Goal: Task Accomplishment & Management: Complete application form

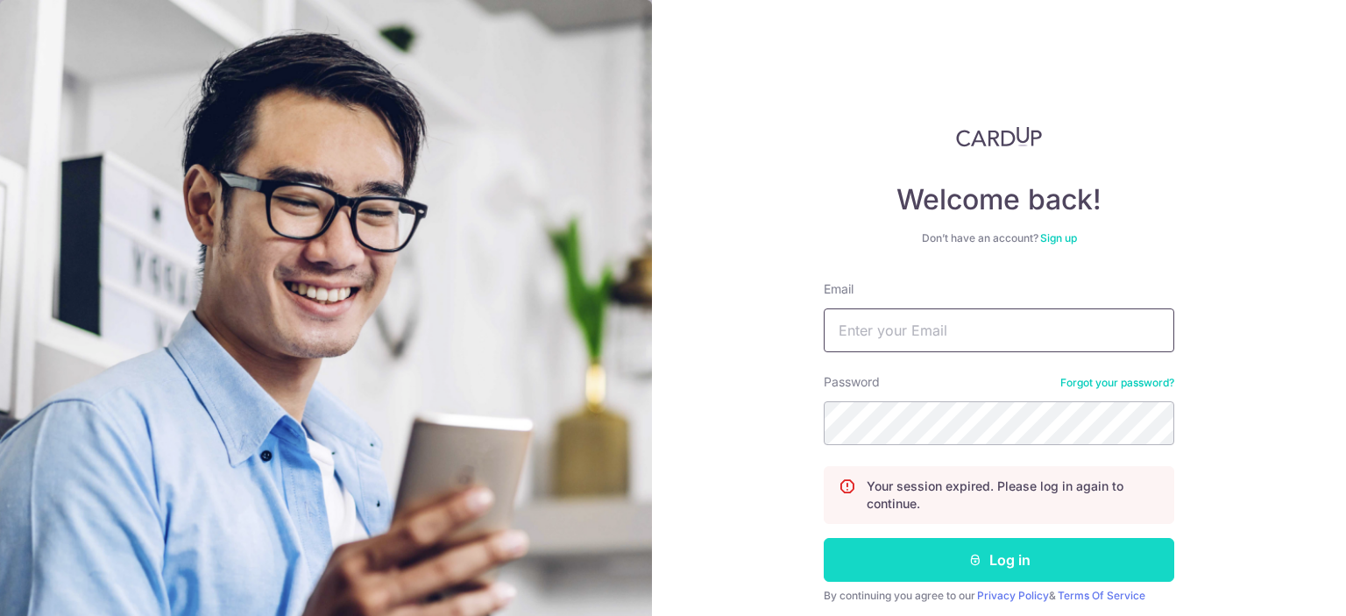
type input "[EMAIL_ADDRESS][DOMAIN_NAME]"
click at [969, 556] on icon "submit" at bounding box center [975, 560] width 14 height 14
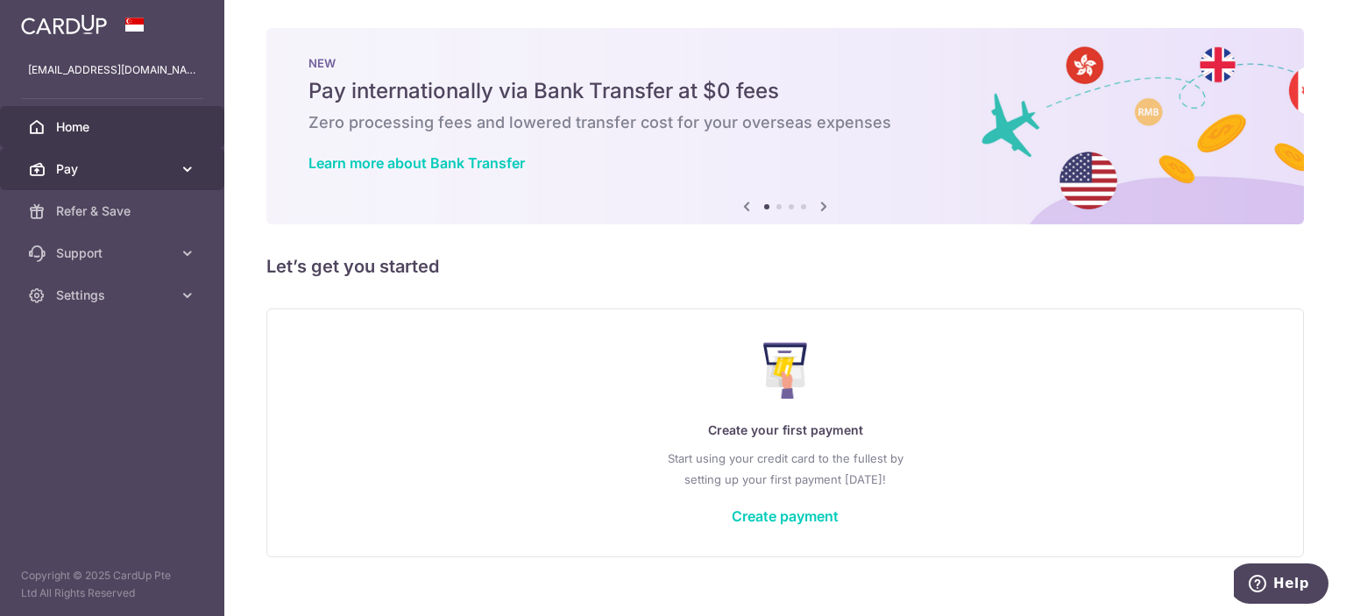
click at [184, 165] on icon at bounding box center [188, 169] width 18 height 18
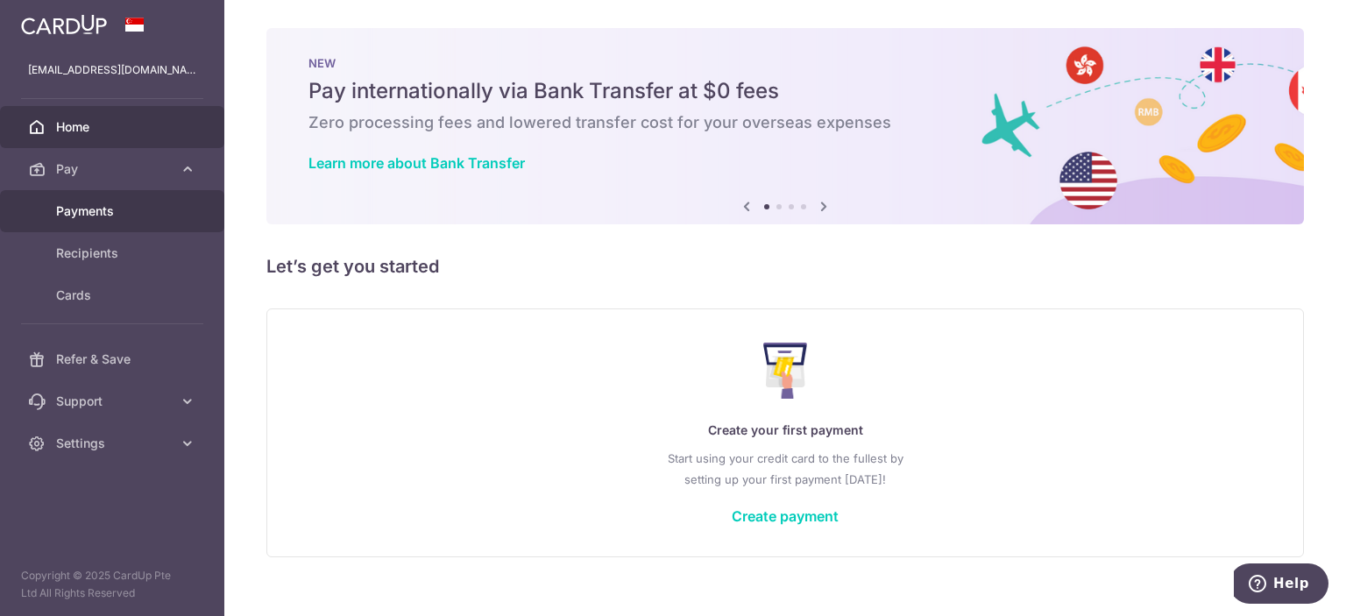
click at [88, 213] on span "Payments" at bounding box center [114, 211] width 116 height 18
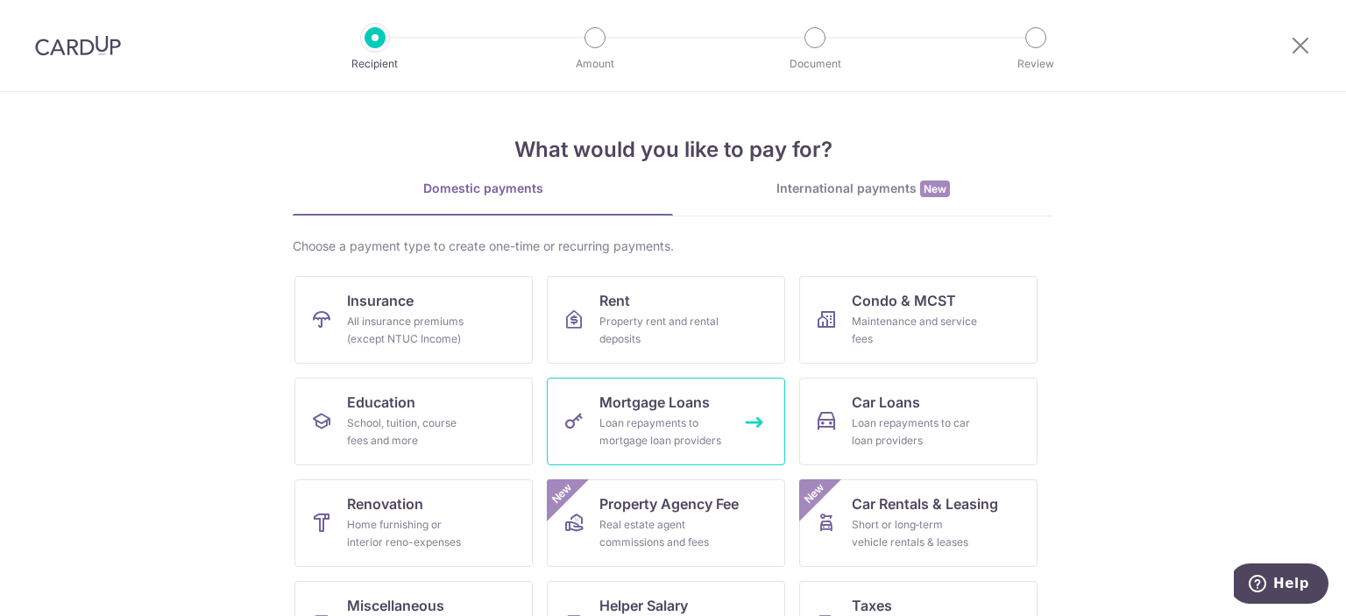
click at [571, 449] on link "Mortgage Loans Loan repayments to mortgage loan providers" at bounding box center [666, 422] width 238 height 88
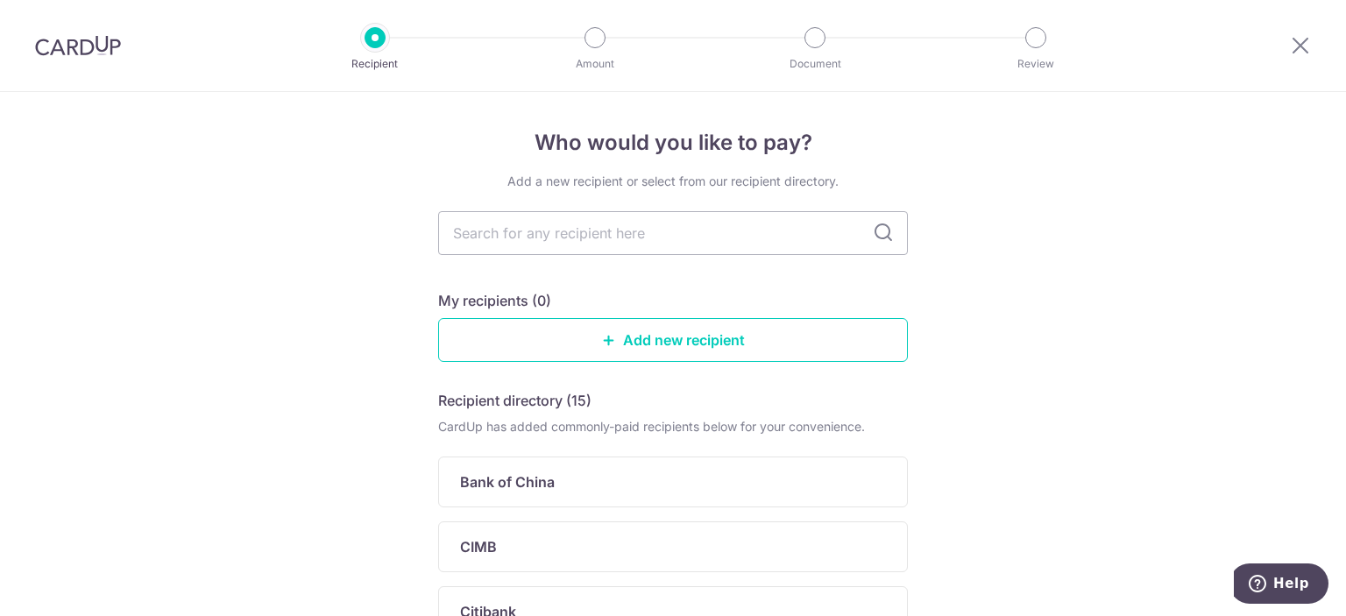
click at [68, 38] on img at bounding box center [78, 45] width 86 height 21
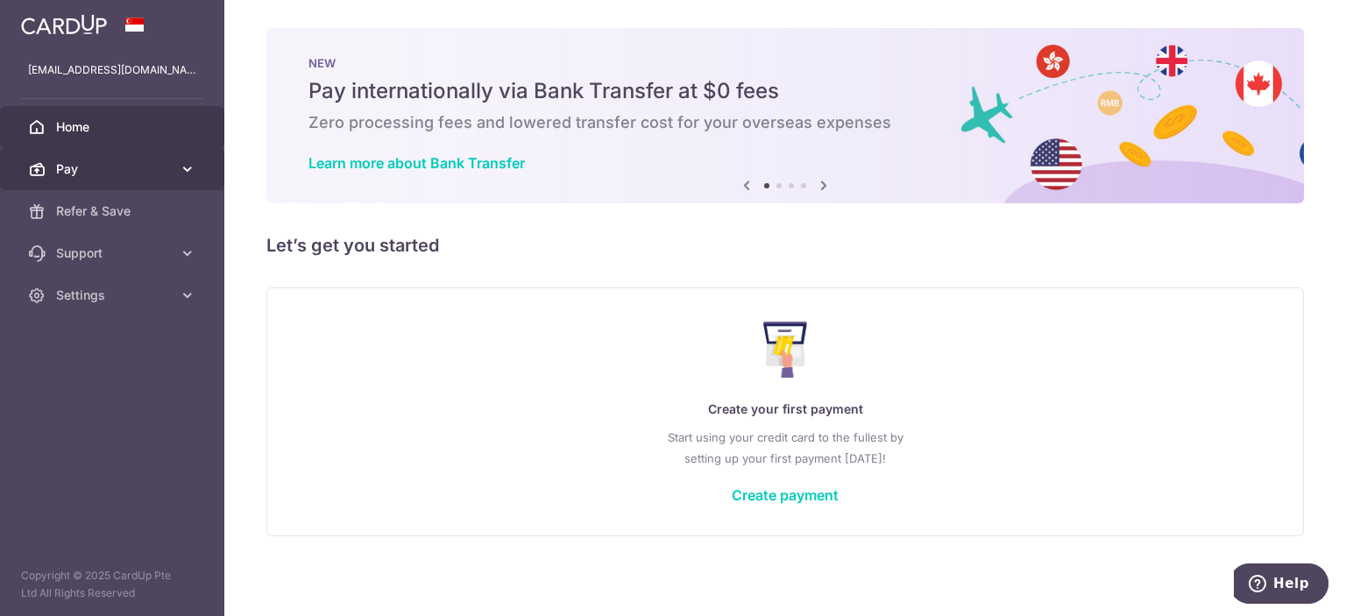
click at [187, 157] on link "Pay" at bounding box center [112, 169] width 224 height 42
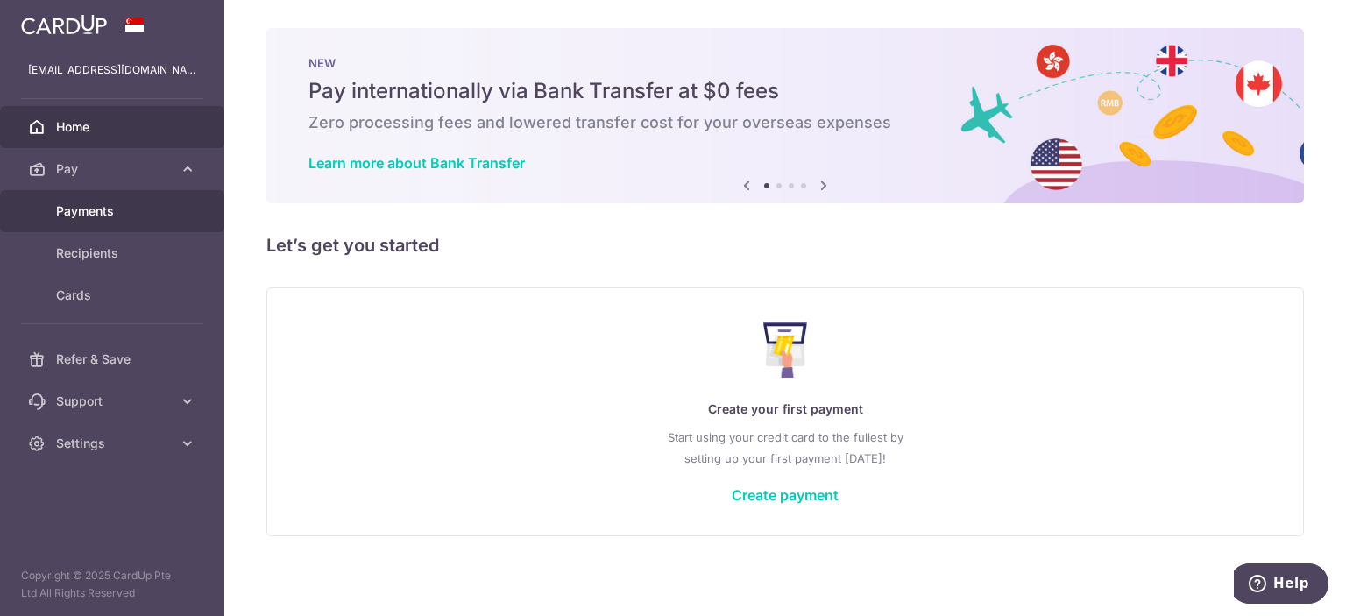
click at [108, 213] on span "Payments" at bounding box center [114, 211] width 116 height 18
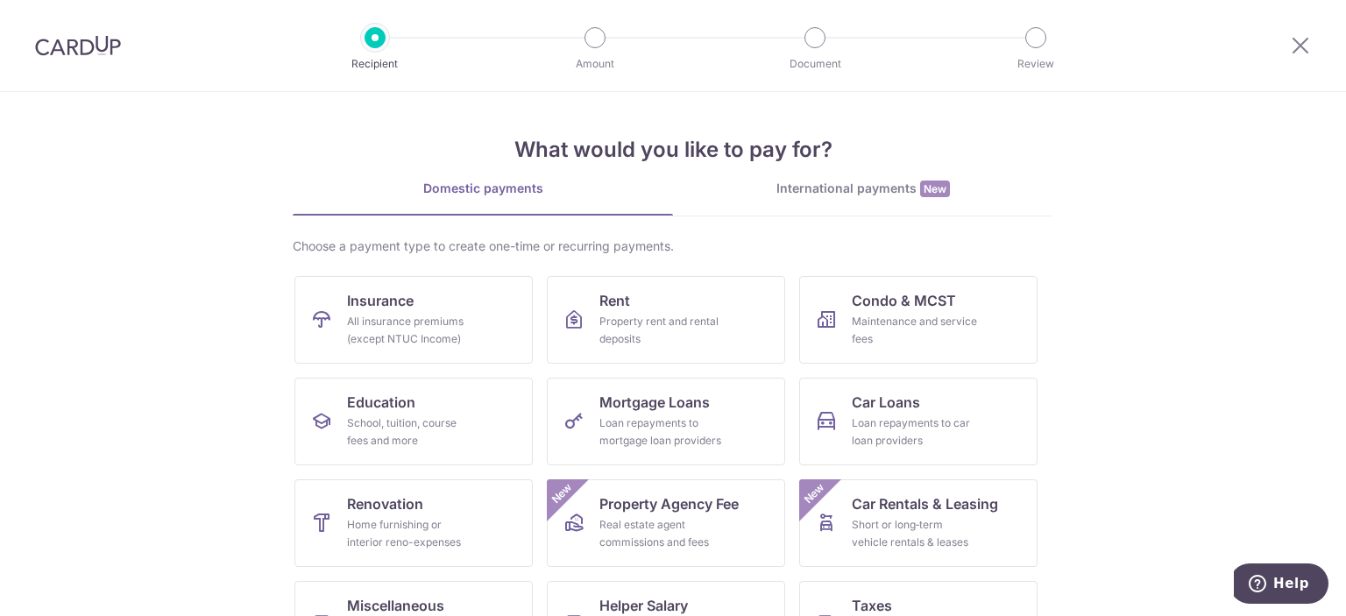
scroll to position [167, 0]
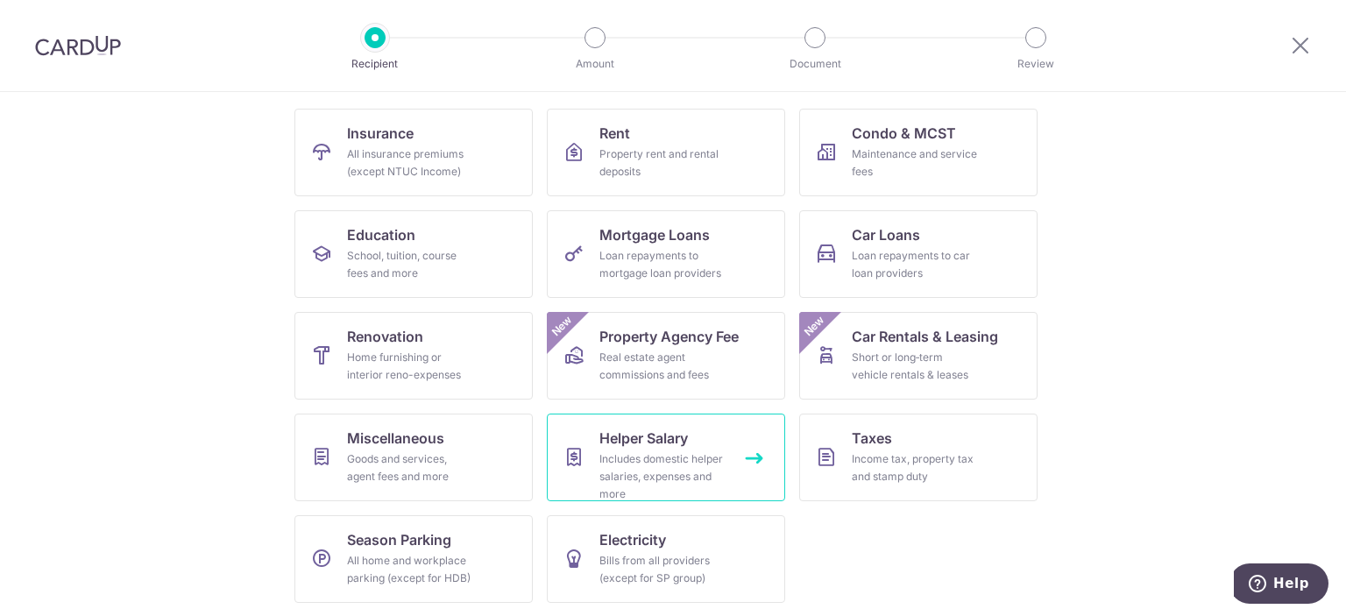
click at [633, 455] on div "Includes domestic helper salaries, expenses and more" at bounding box center [662, 476] width 126 height 53
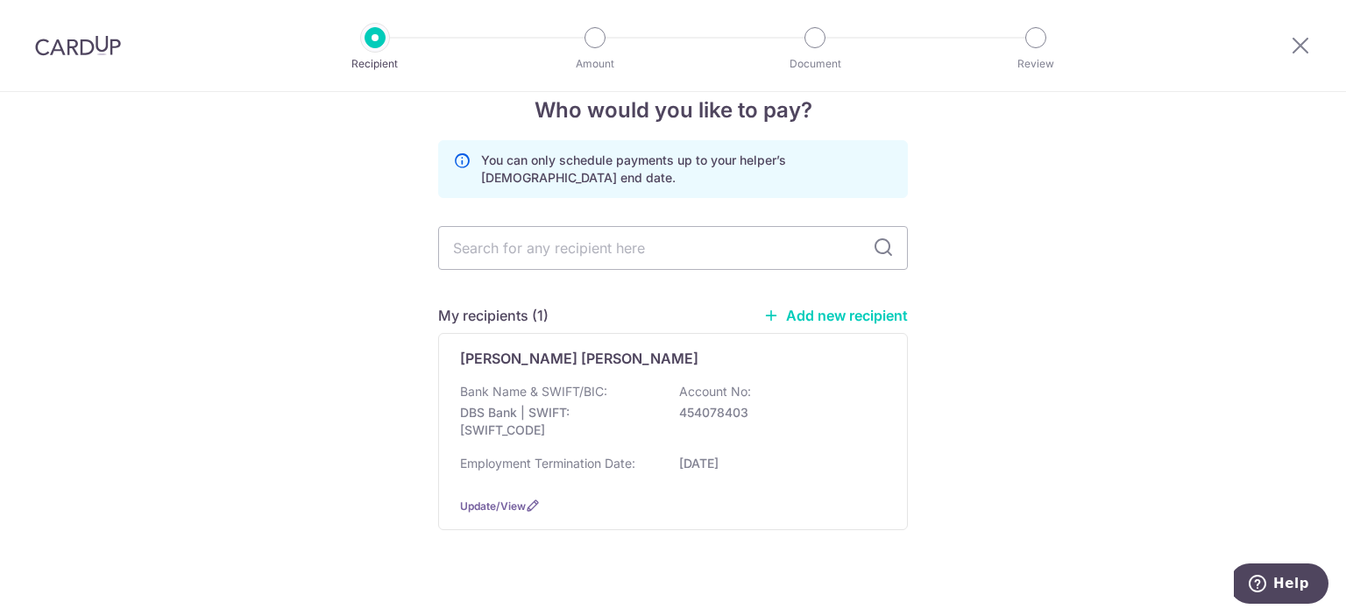
scroll to position [56, 0]
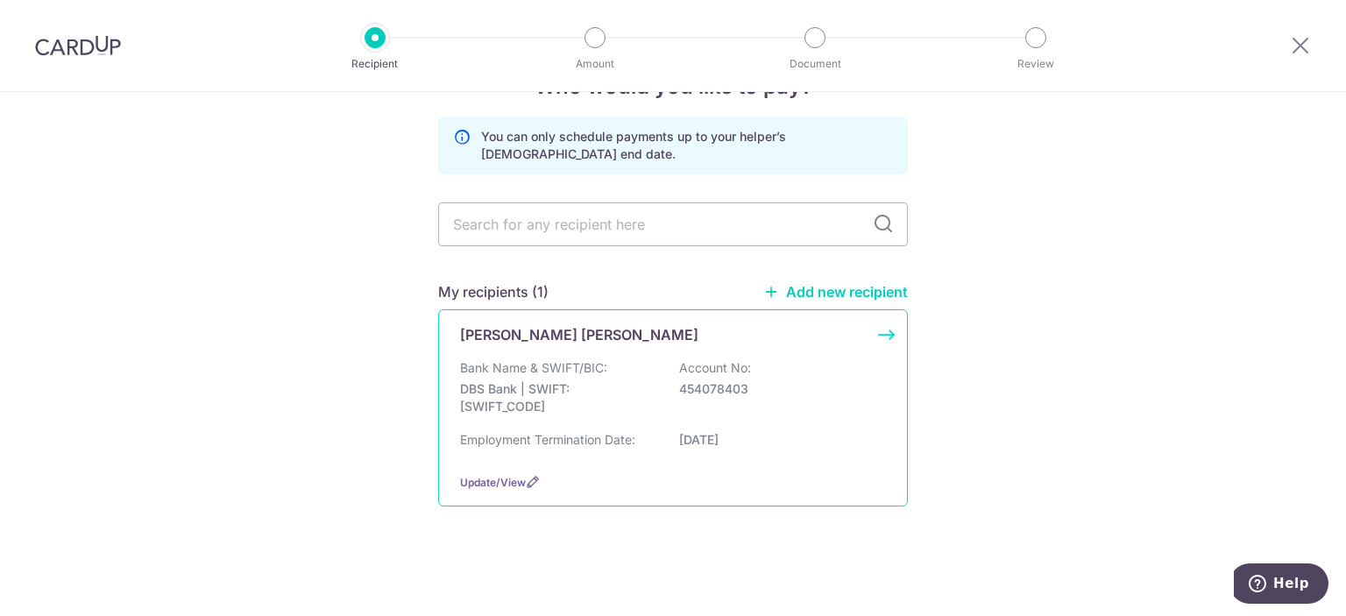
click at [556, 364] on p "Bank Name & SWIFT/BIC:" at bounding box center [533, 368] width 147 height 18
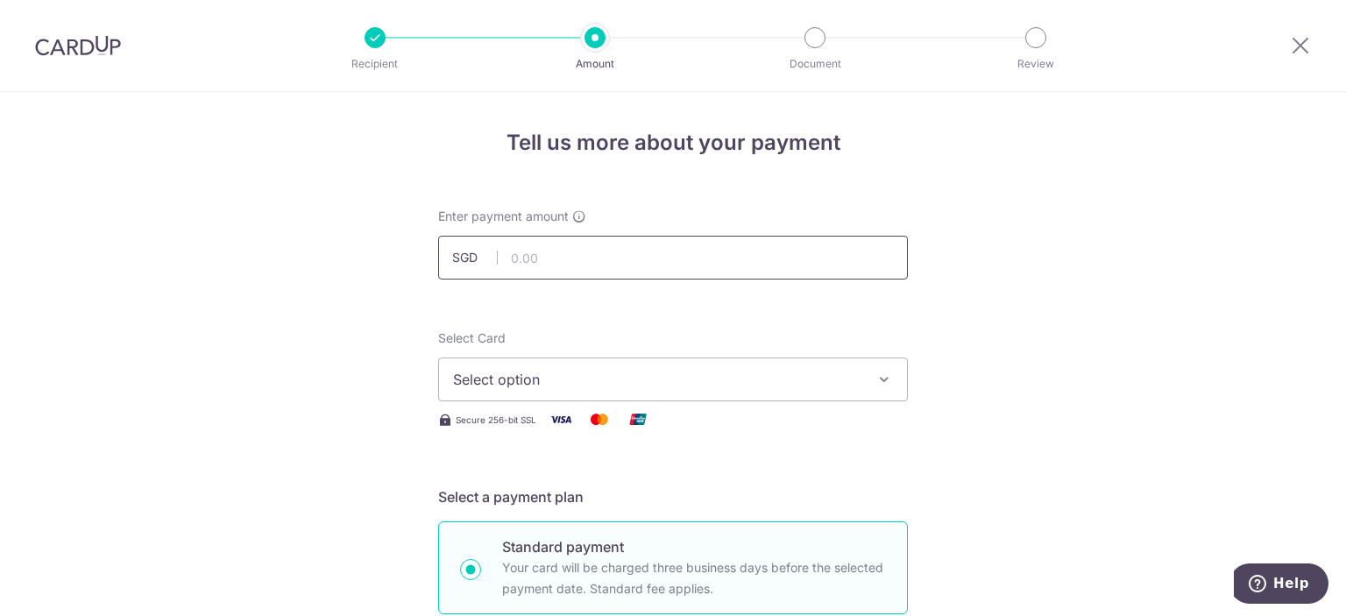
click at [598, 251] on input "text" at bounding box center [673, 258] width 470 height 44
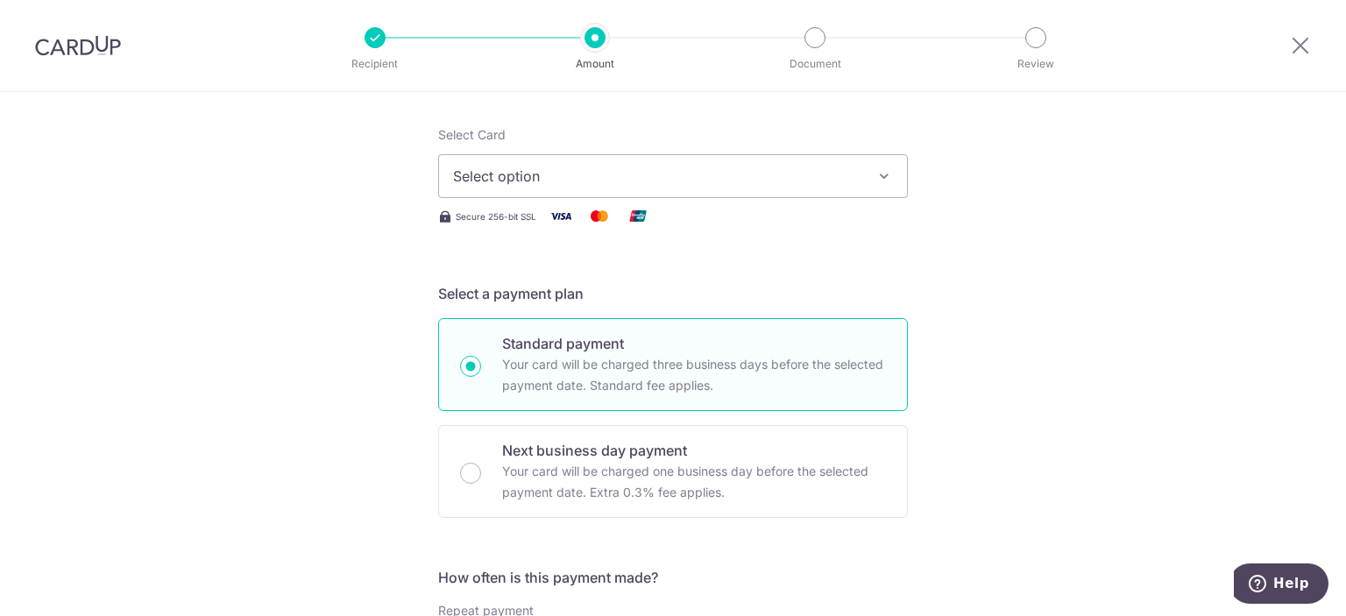
scroll to position [186, 0]
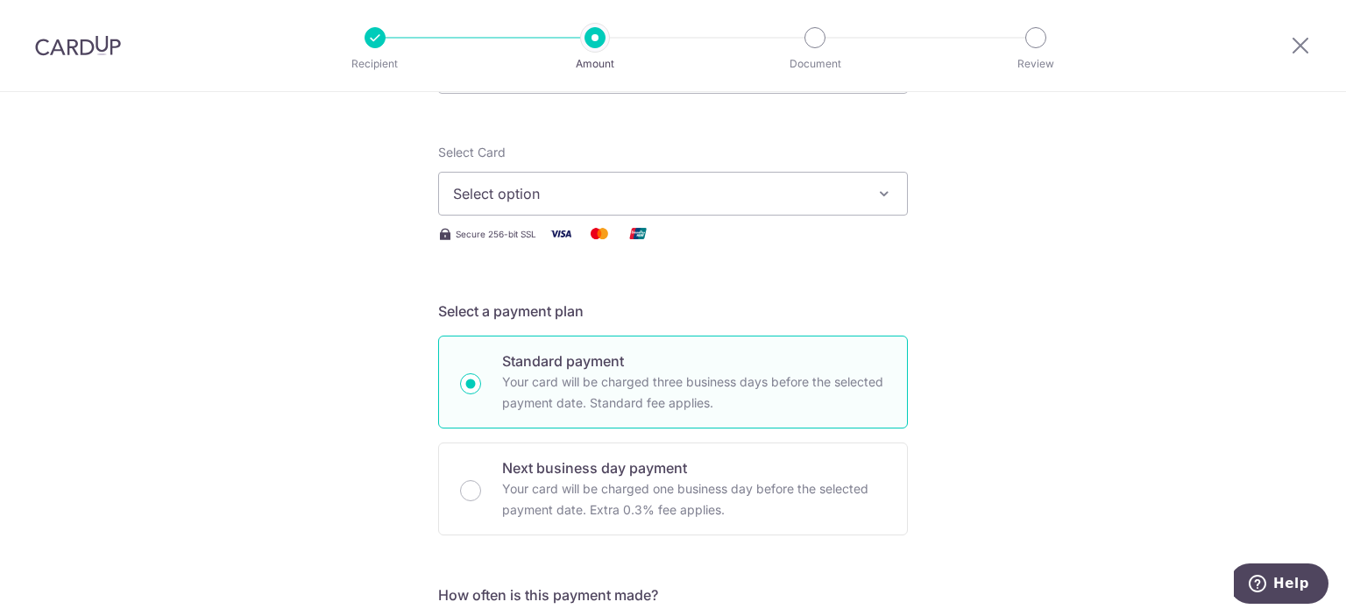
type input "800.00"
click at [817, 188] on span "Select option" at bounding box center [657, 193] width 408 height 21
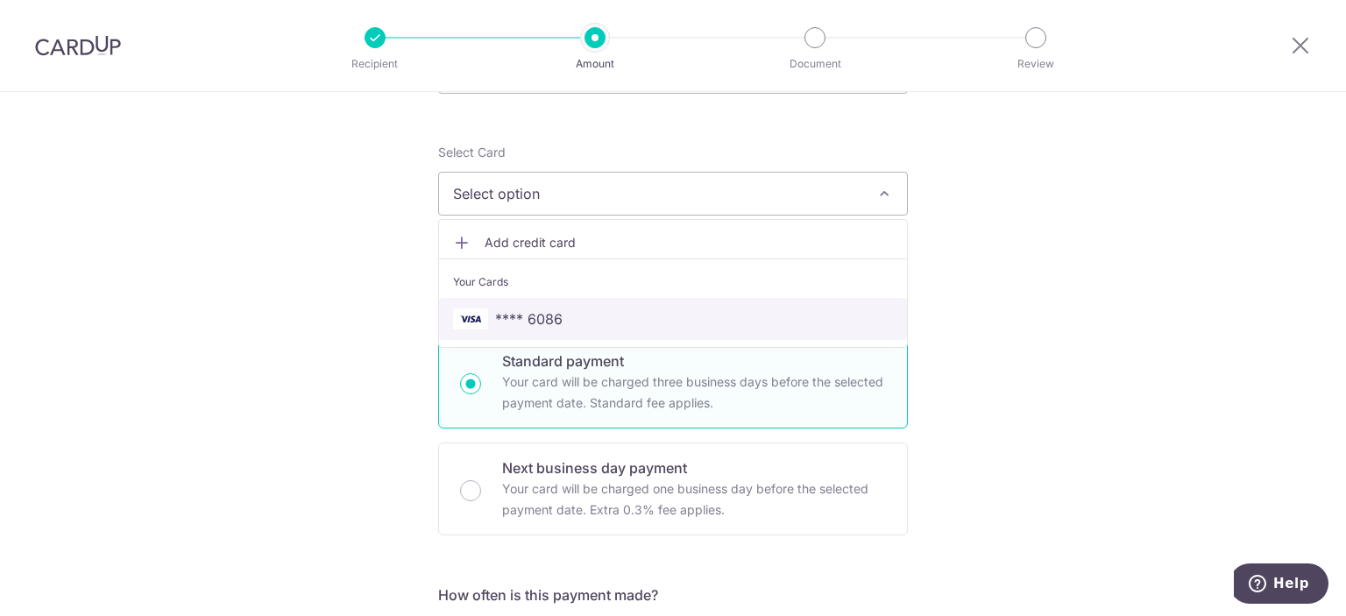
click at [750, 330] on link "**** 6086" at bounding box center [673, 319] width 468 height 42
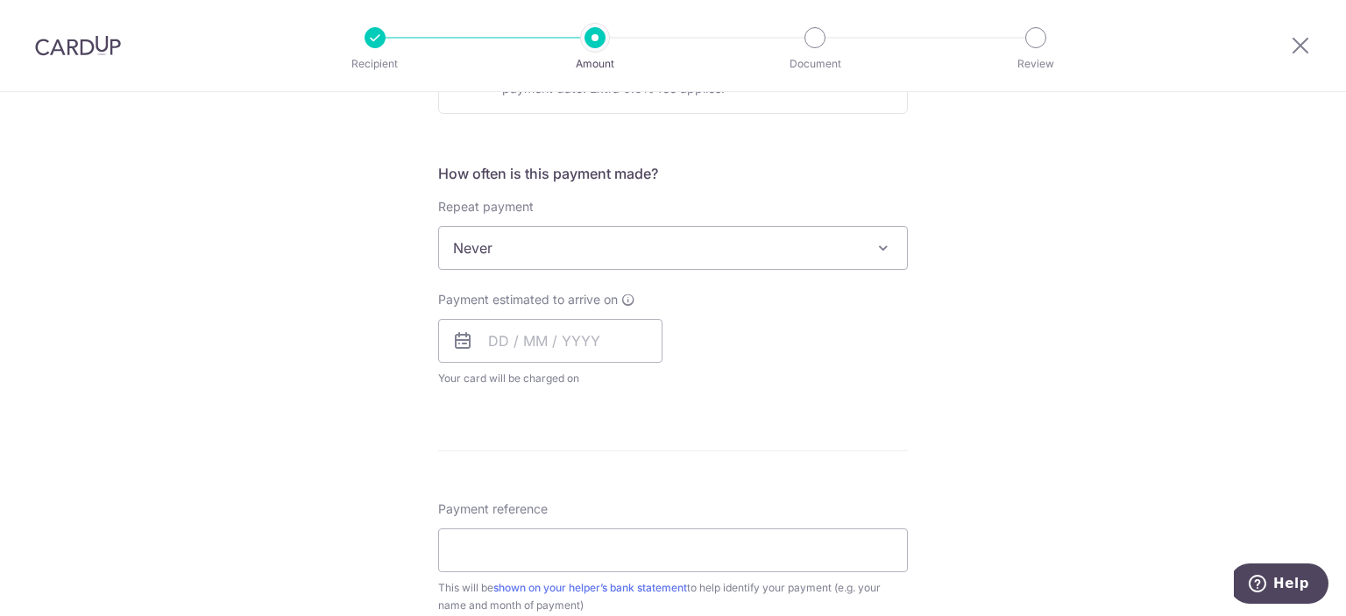
scroll to position [605, 0]
click at [739, 234] on span "Never" at bounding box center [673, 250] width 468 height 42
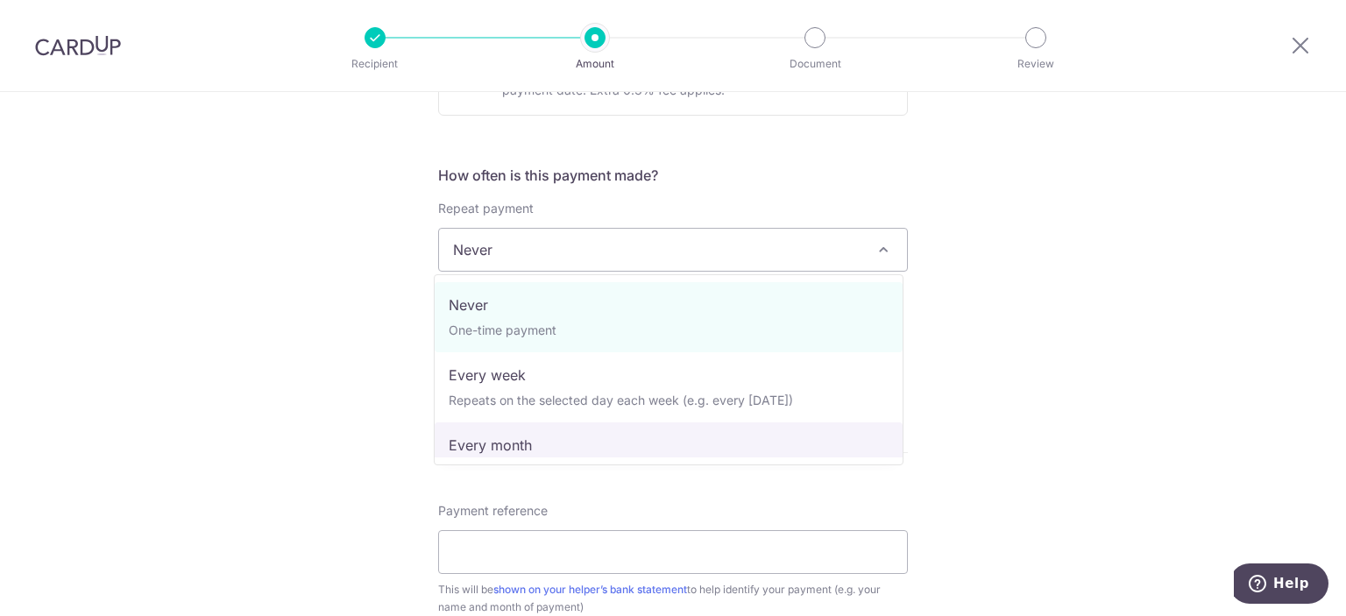
select select "3"
type input "01/07/2026"
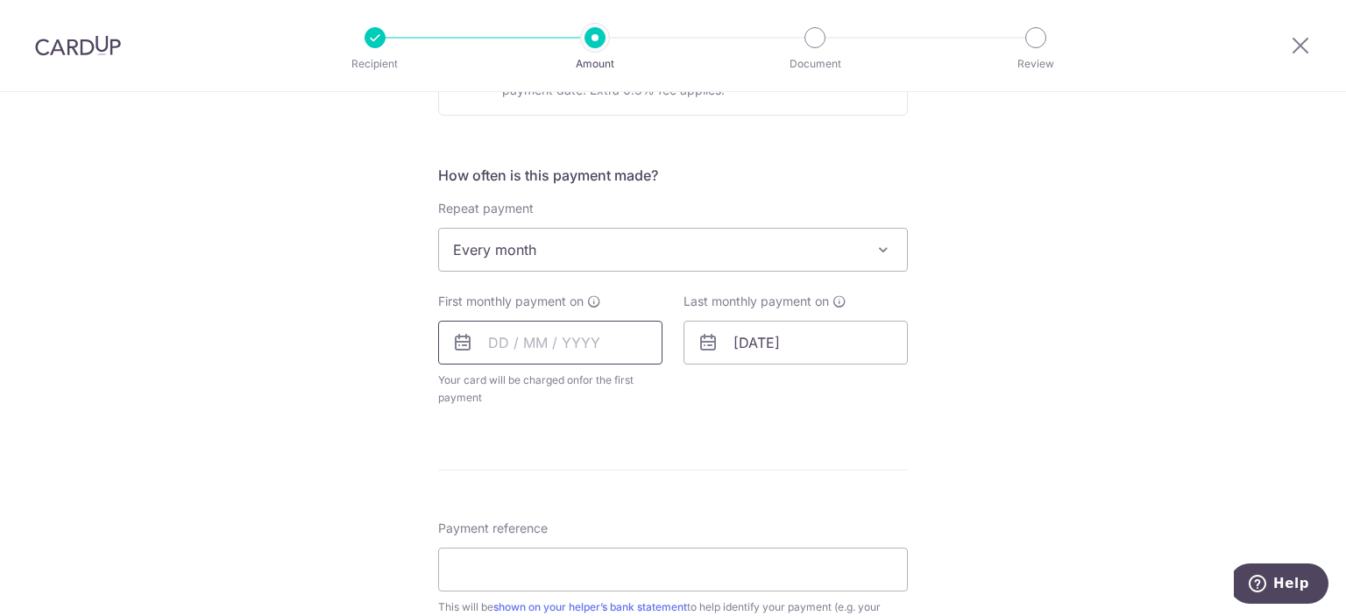
click at [544, 342] on input "text" at bounding box center [550, 343] width 224 height 44
click at [344, 301] on div "Tell us more about your payment Enter payment amount SGD 800.00 800.00 Select C…" at bounding box center [673, 288] width 1346 height 1602
click at [616, 350] on input "text" at bounding box center [550, 343] width 224 height 44
click at [683, 385] on link "Next" at bounding box center [686, 389] width 21 height 21
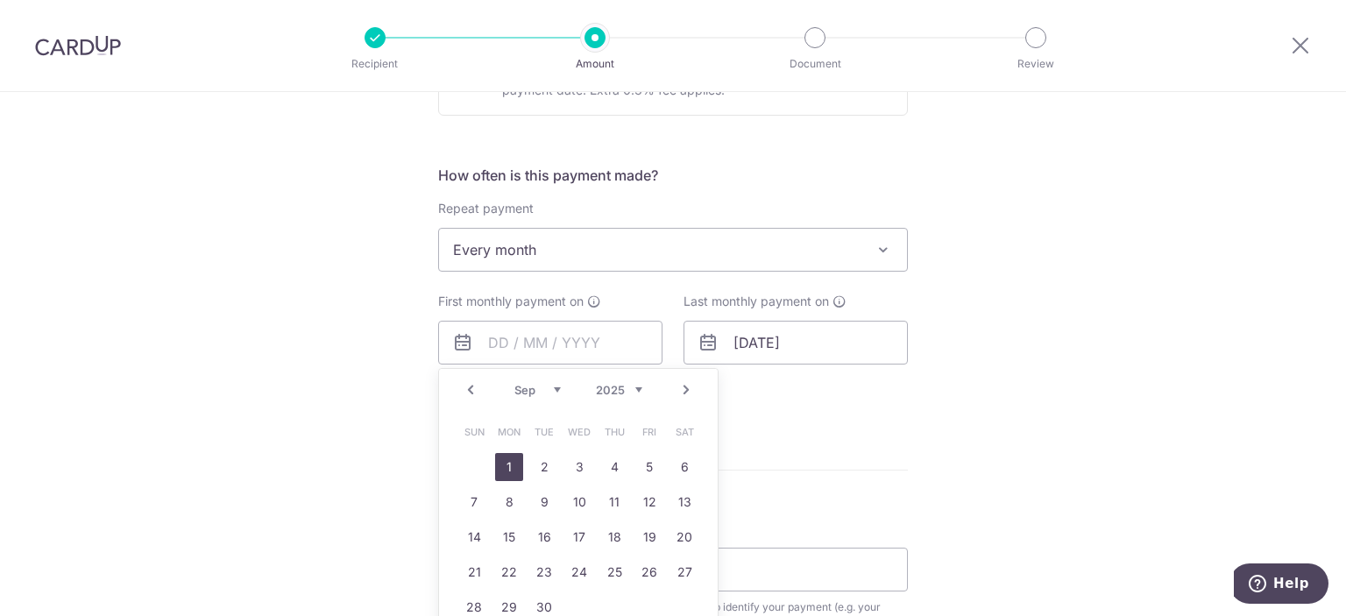
click at [507, 470] on link "1" at bounding box center [509, 467] width 28 height 28
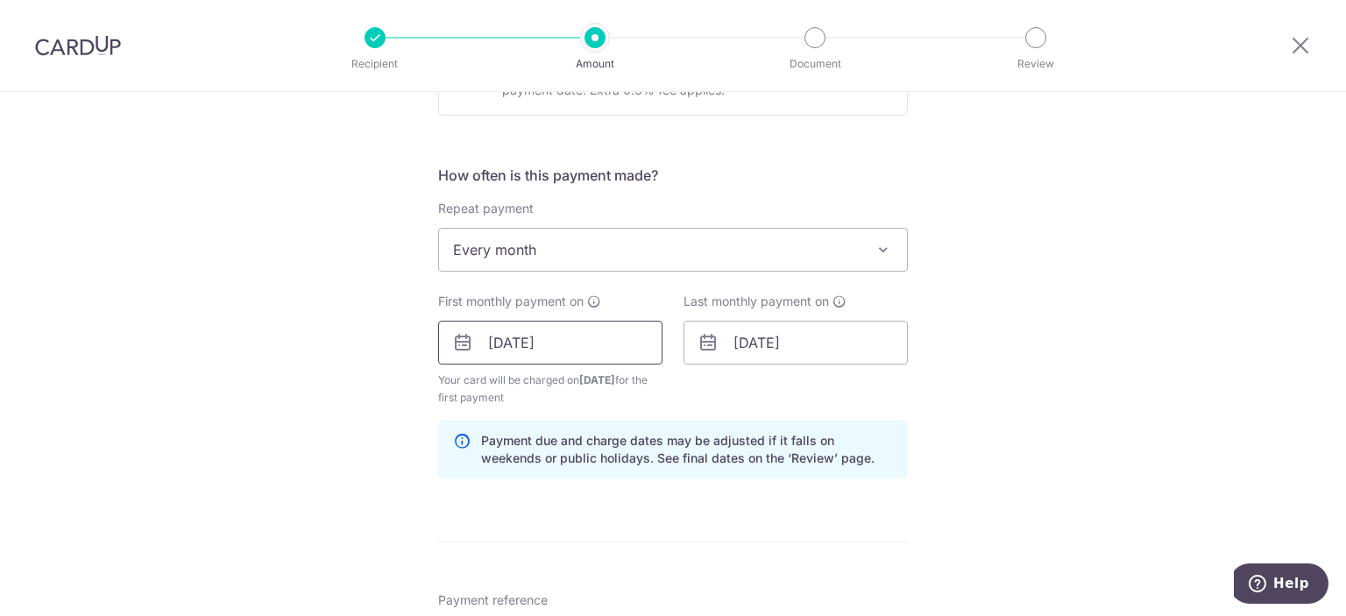
click at [566, 353] on input "01/09/2025" at bounding box center [550, 343] width 224 height 44
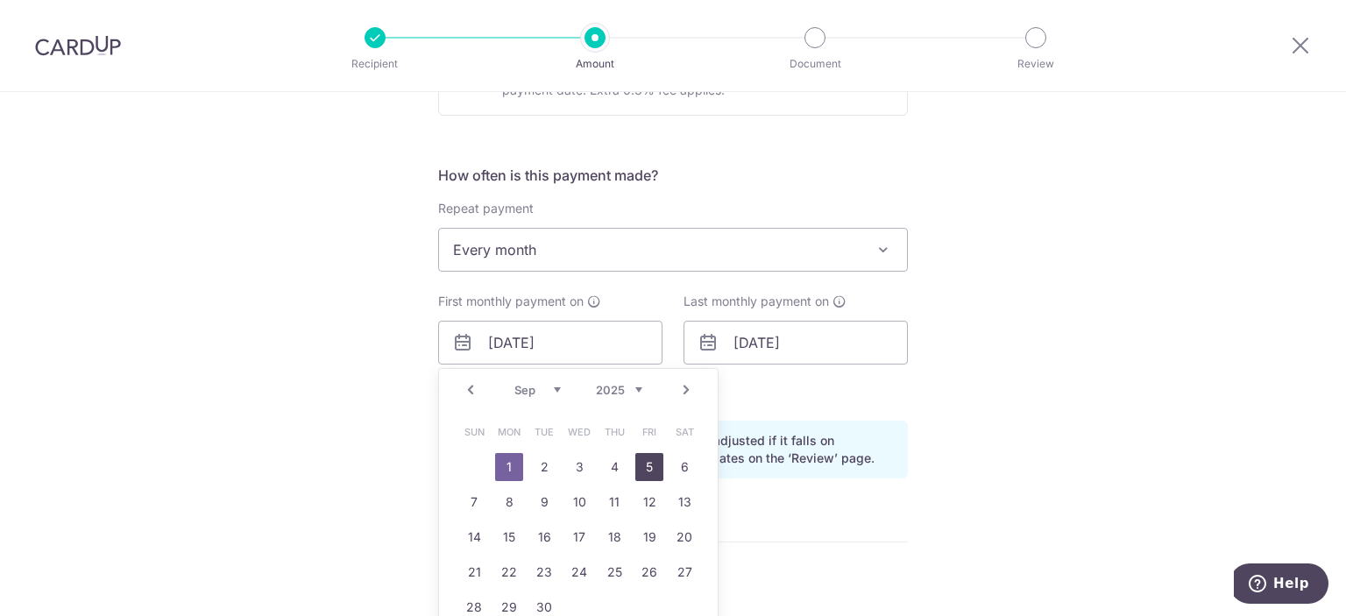
click at [648, 469] on link "5" at bounding box center [649, 467] width 28 height 28
type input "[DATE]"
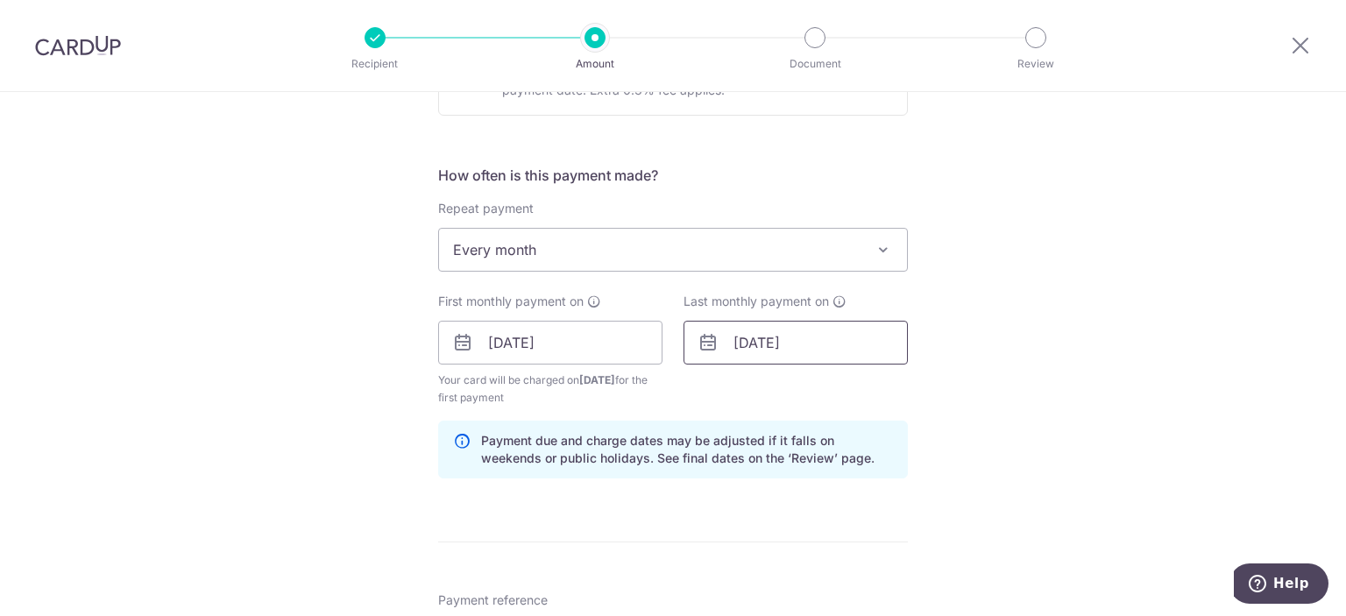
click at [784, 346] on input "01/07/2026" at bounding box center [795, 343] width 224 height 44
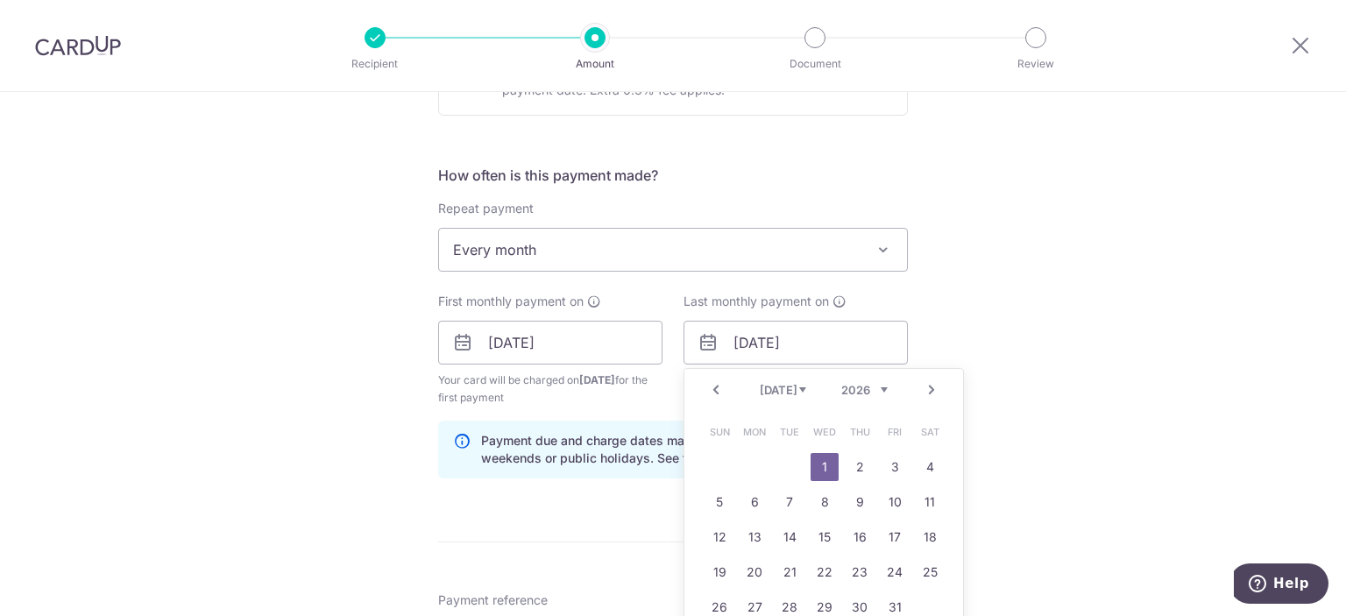
click at [1134, 308] on div "Tell us more about your payment Enter payment amount SGD 800.00 800.00 Select C…" at bounding box center [673, 324] width 1346 height 1674
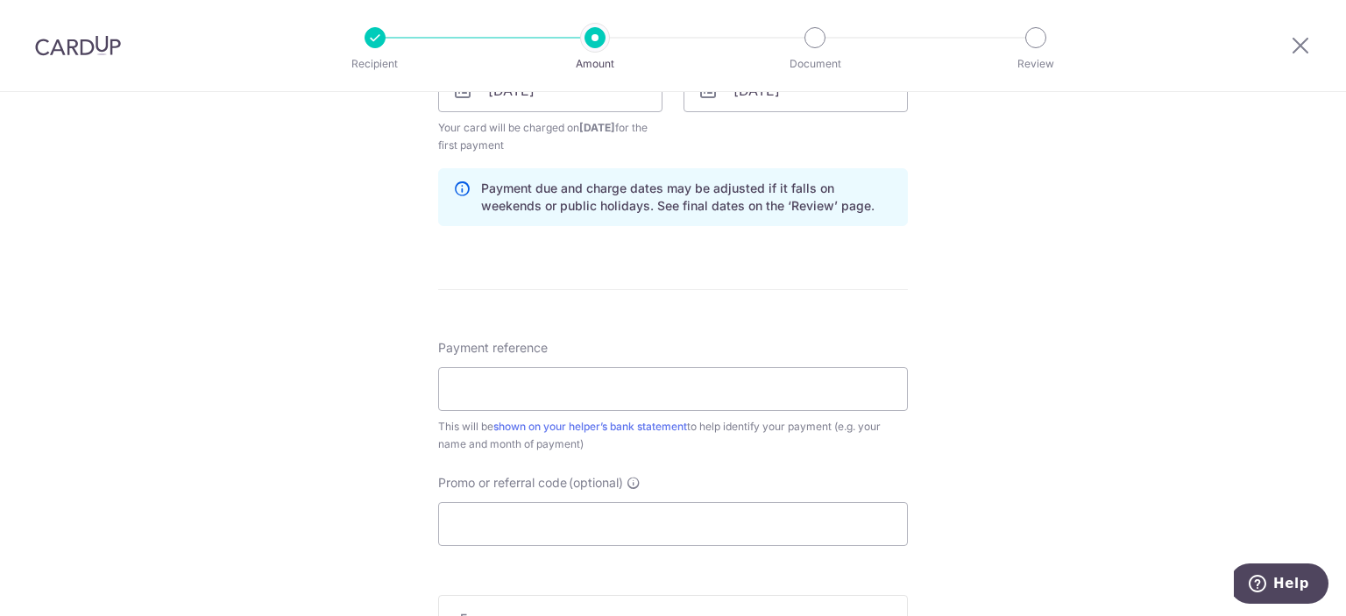
scroll to position [862, 0]
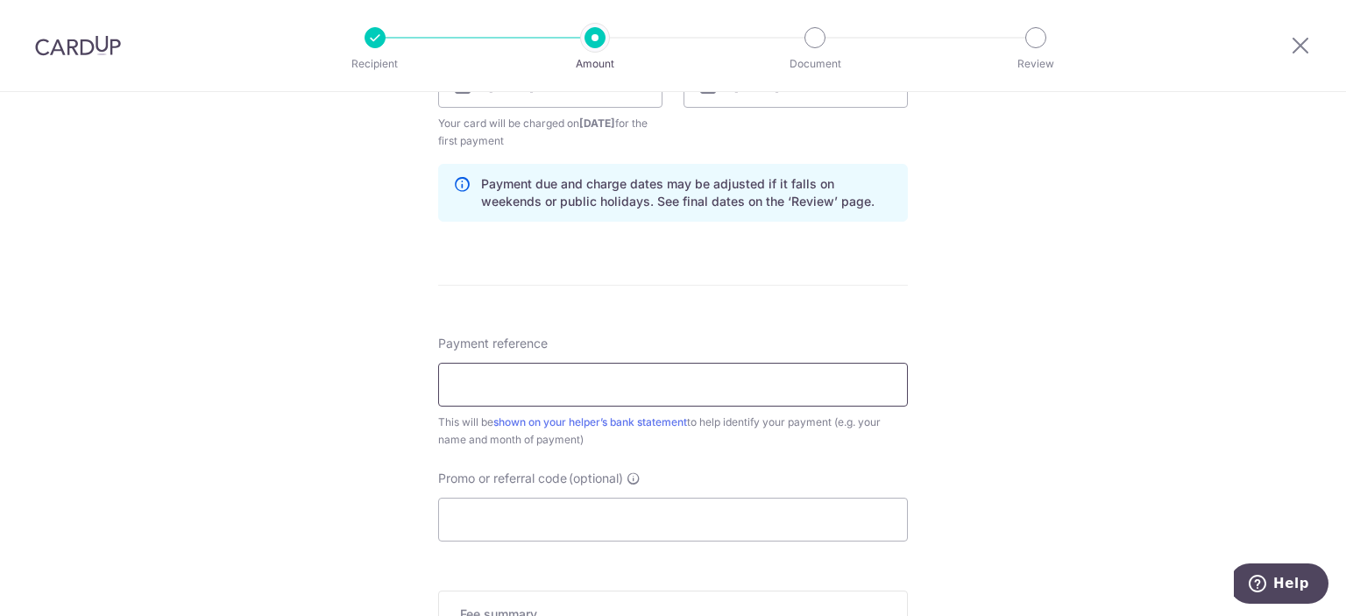
click at [794, 379] on input "Payment reference" at bounding box center [673, 385] width 470 height 44
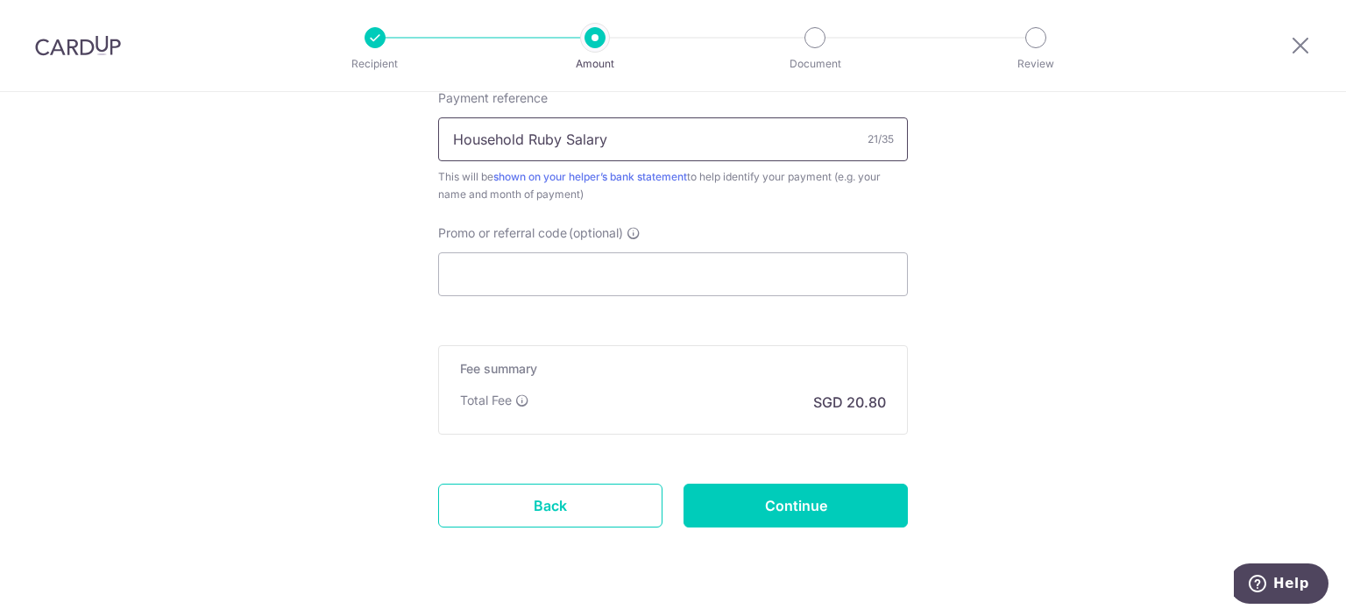
scroll to position [1147, 0]
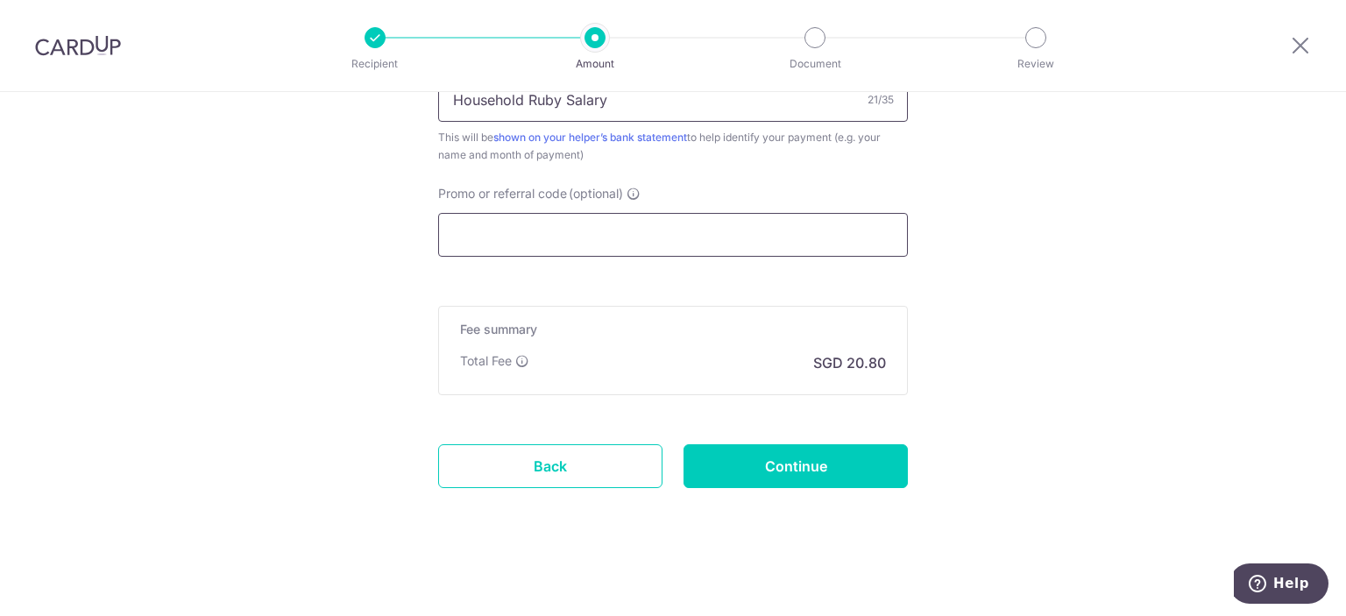
type input "Household Ruby Salary"
click at [625, 243] on input "Promo or referral code (optional)" at bounding box center [673, 235] width 470 height 44
click at [575, 237] on input "Promo or referral code (optional)" at bounding box center [673, 235] width 470 height 44
paste input "REC185"
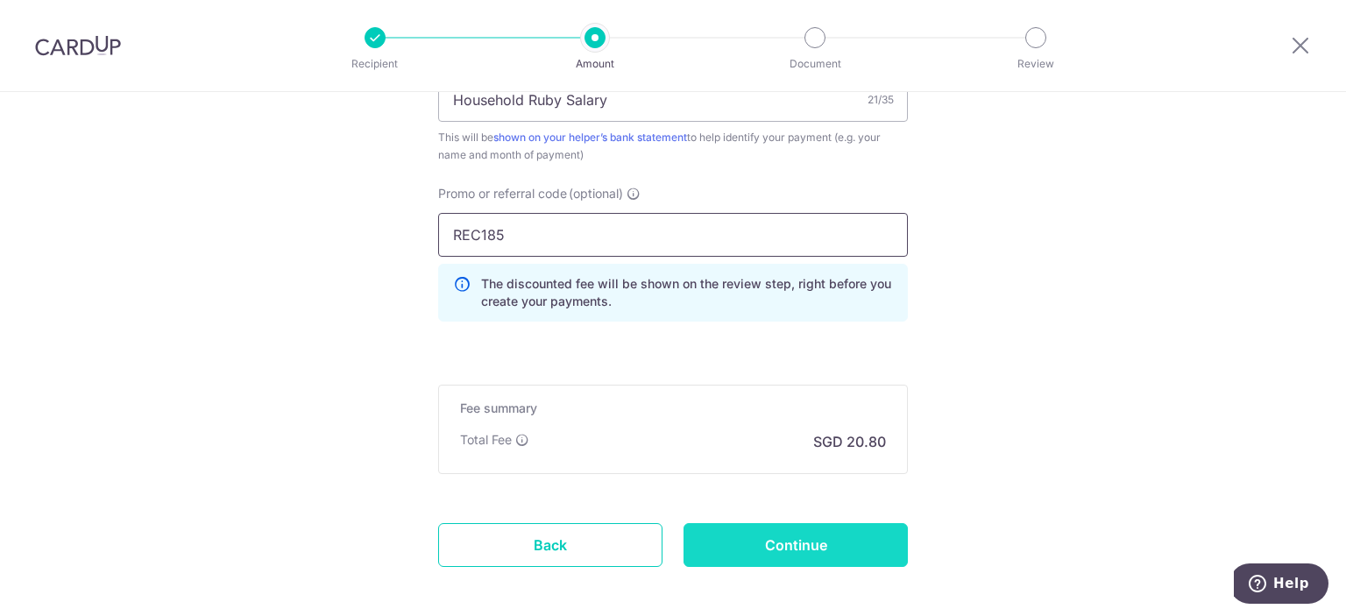
type input "REC185"
click at [782, 544] on input "Continue" at bounding box center [795, 545] width 224 height 44
type input "Create Schedule"
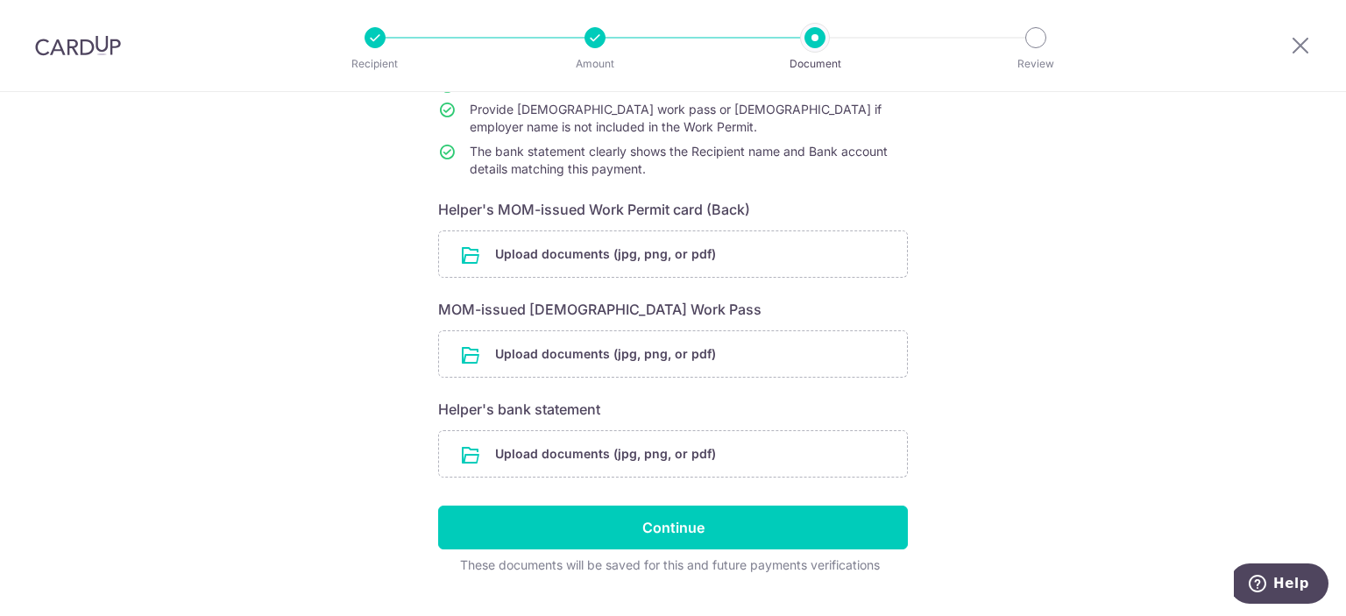
scroll to position [228, 0]
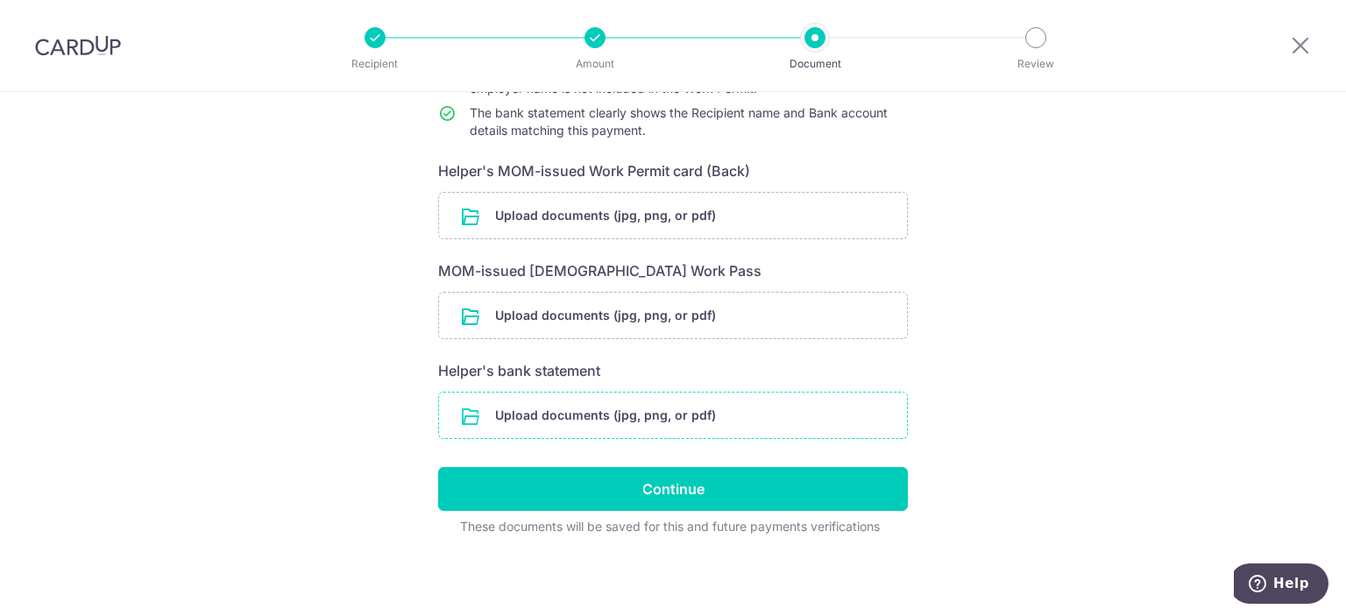
click at [578, 407] on input "file" at bounding box center [673, 416] width 468 height 46
click at [553, 421] on input "file" at bounding box center [673, 416] width 468 height 46
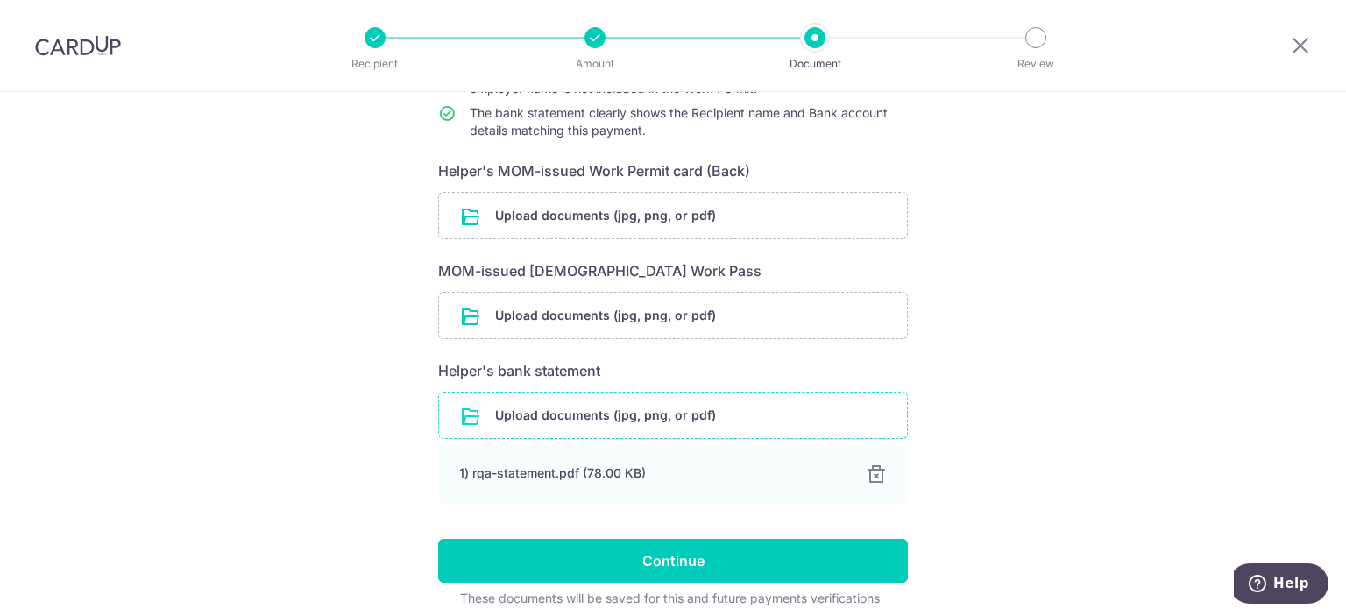
scroll to position [300, 0]
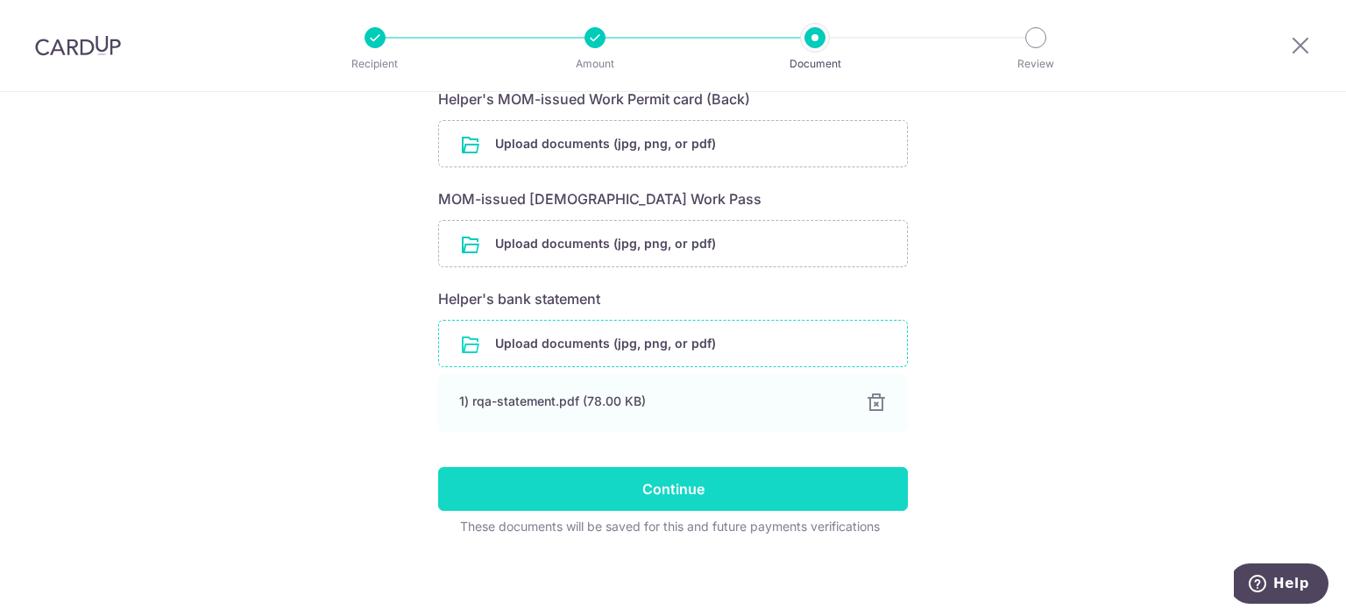
click at [811, 476] on input "Continue" at bounding box center [673, 489] width 470 height 44
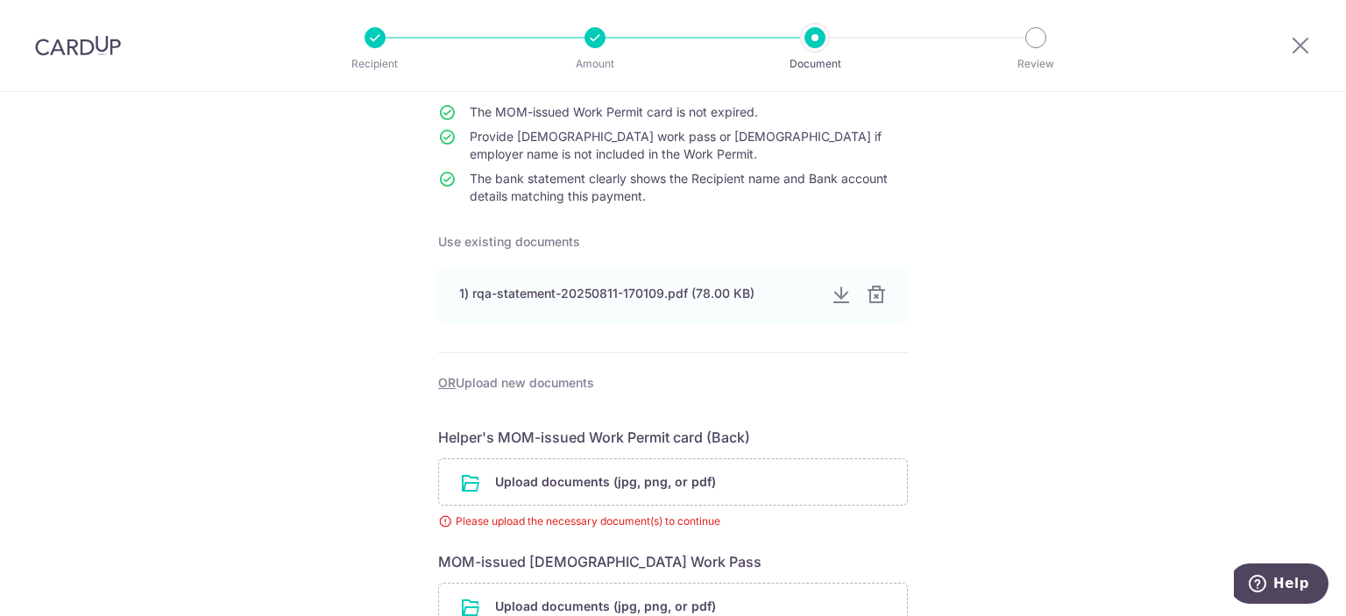
scroll to position [206, 0]
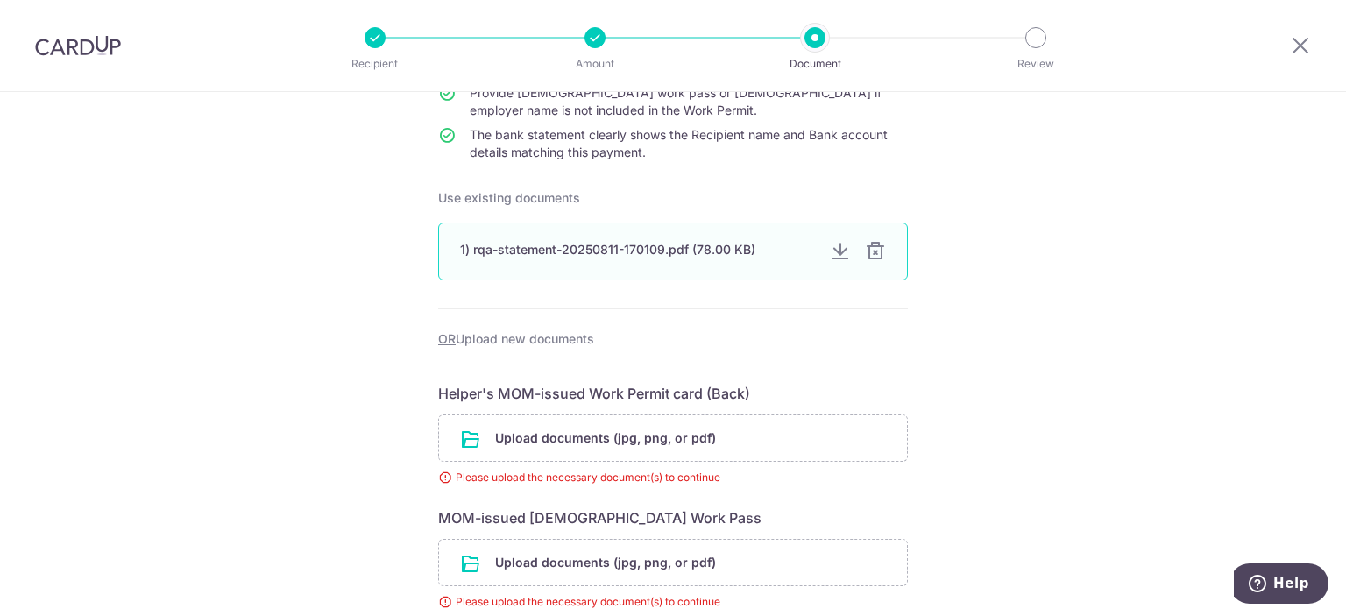
click at [752, 250] on div "1) rqa-statement-20250811-170109.pdf (78.00 KB)" at bounding box center [638, 250] width 356 height 18
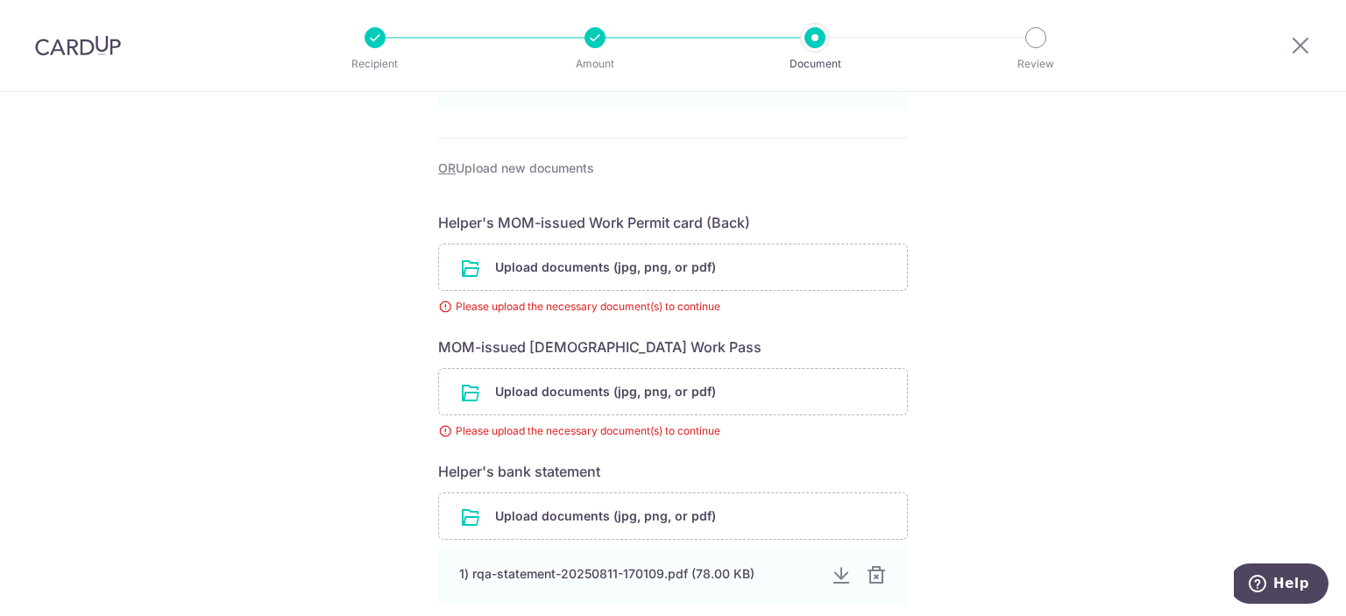
scroll to position [549, 0]
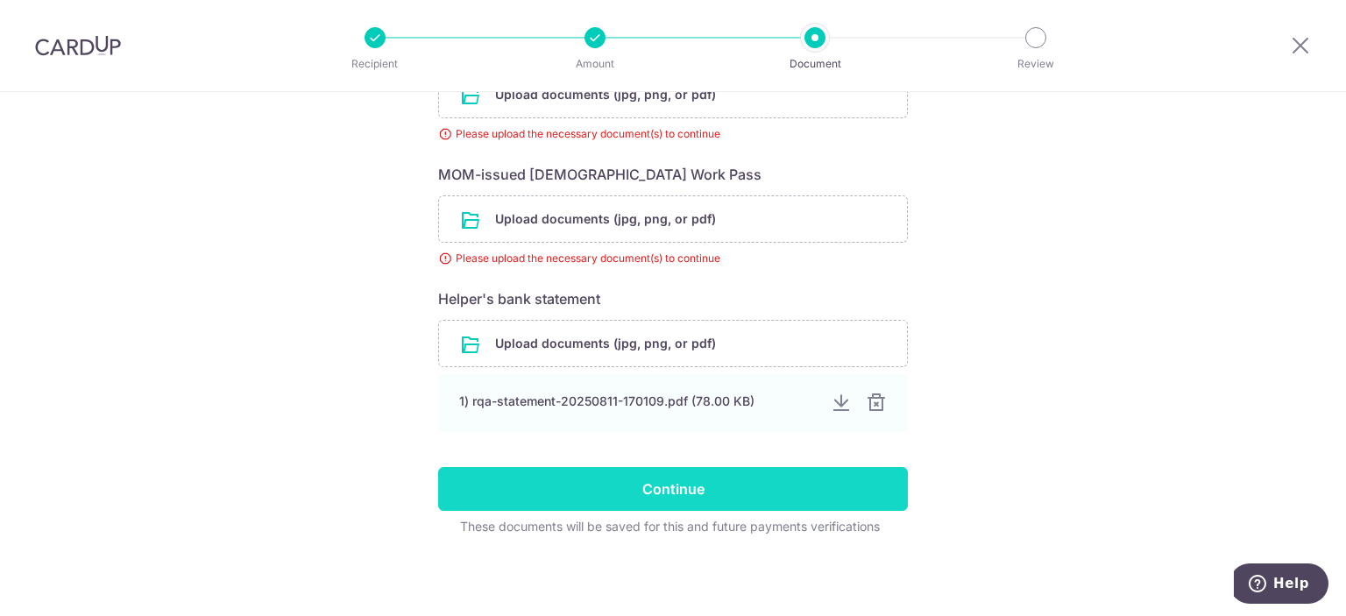
click at [718, 477] on input "Continue" at bounding box center [673, 489] width 470 height 44
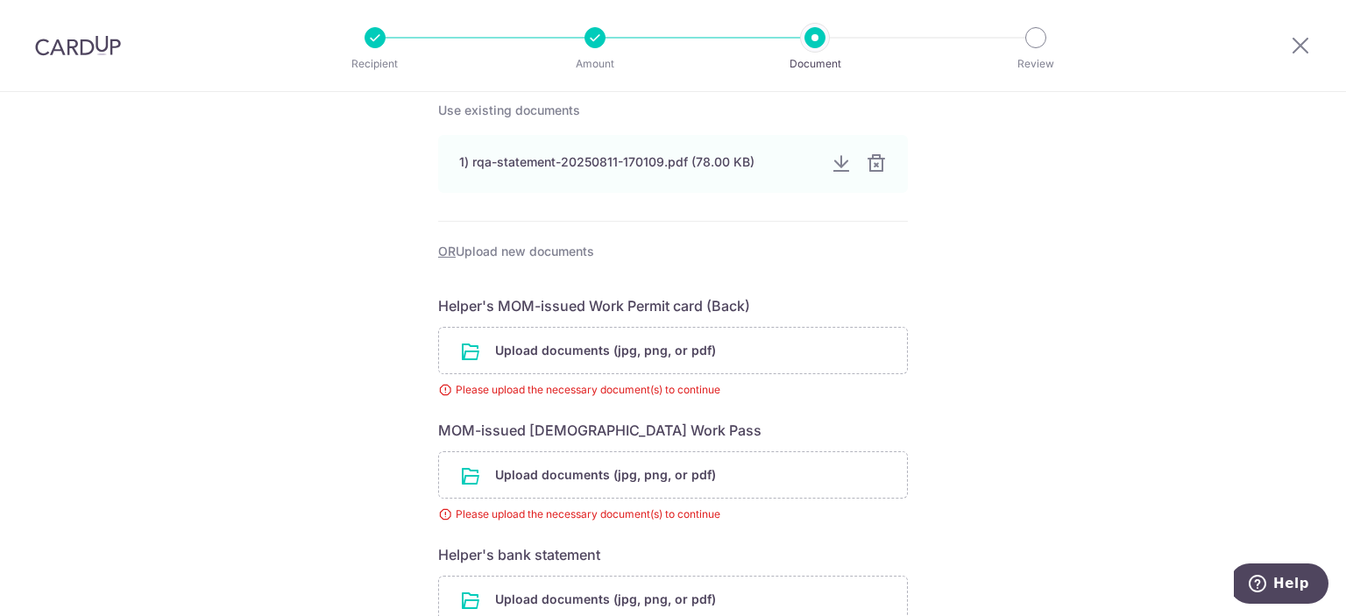
scroll to position [356, 0]
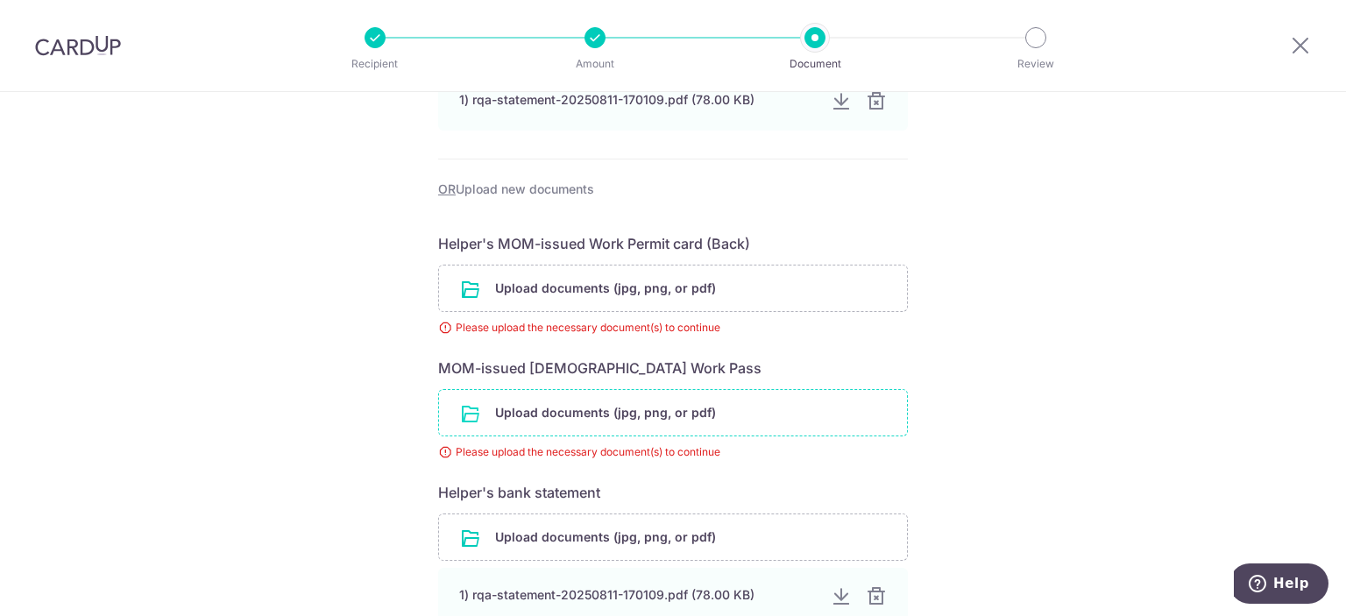
click at [564, 431] on input "file" at bounding box center [673, 413] width 468 height 46
click at [581, 409] on input "file" at bounding box center [673, 413] width 468 height 46
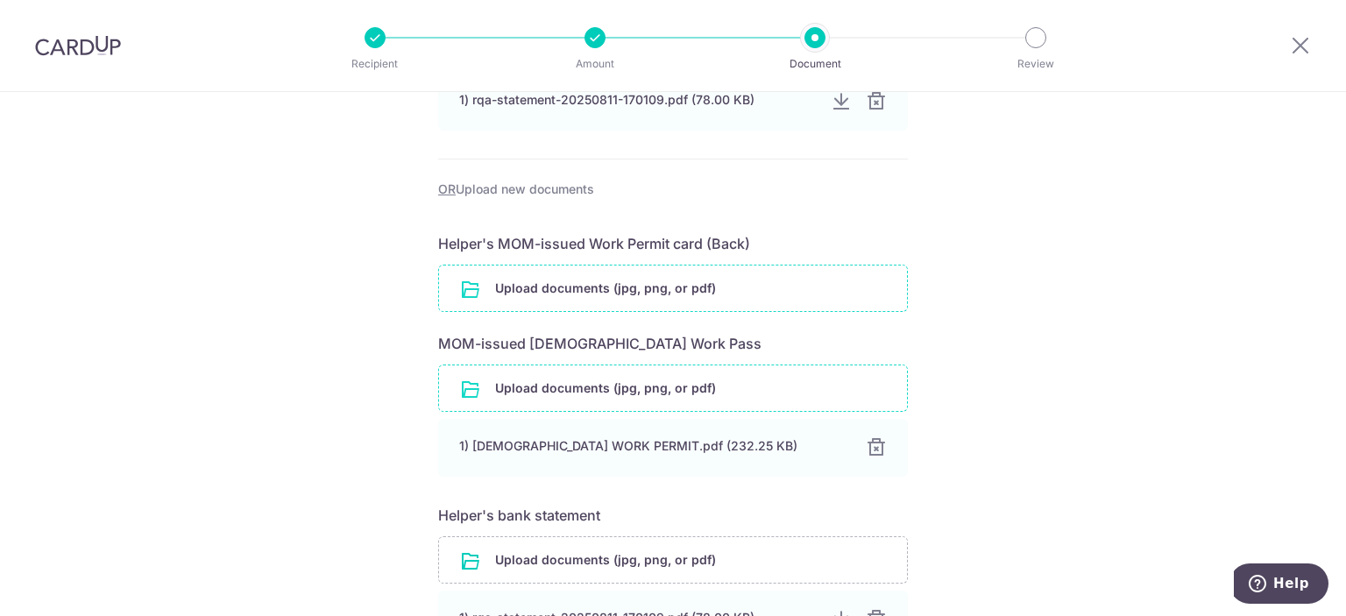
click at [593, 280] on input "file" at bounding box center [673, 288] width 468 height 46
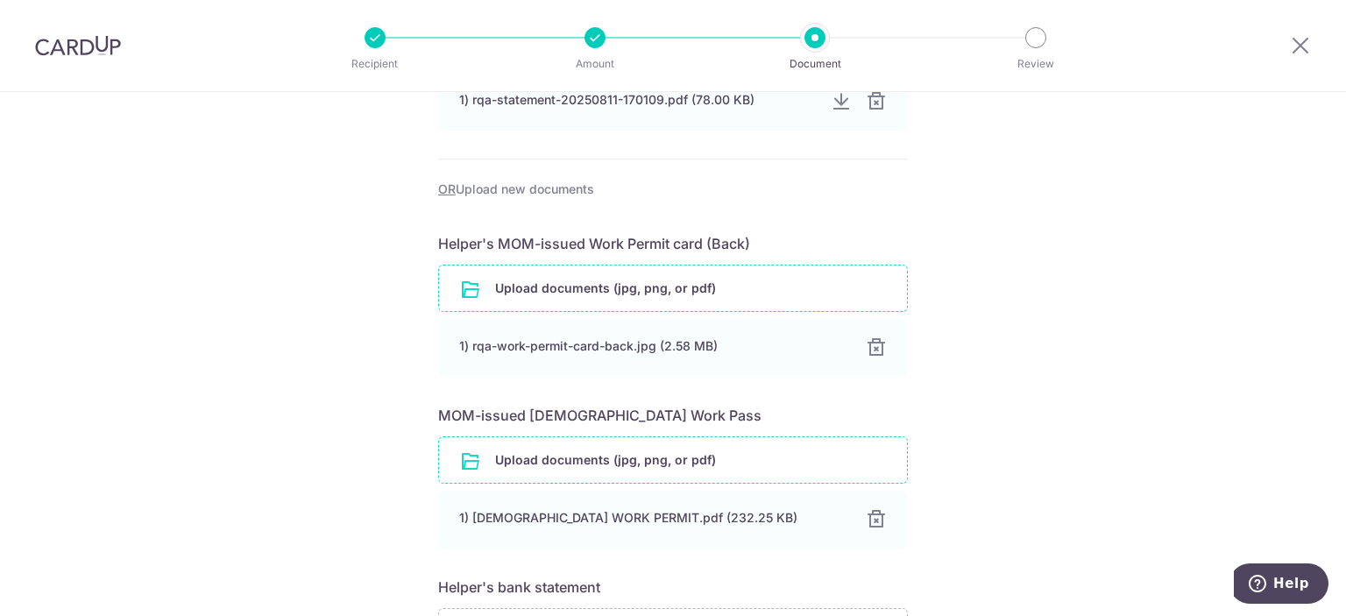
scroll to position [644, 0]
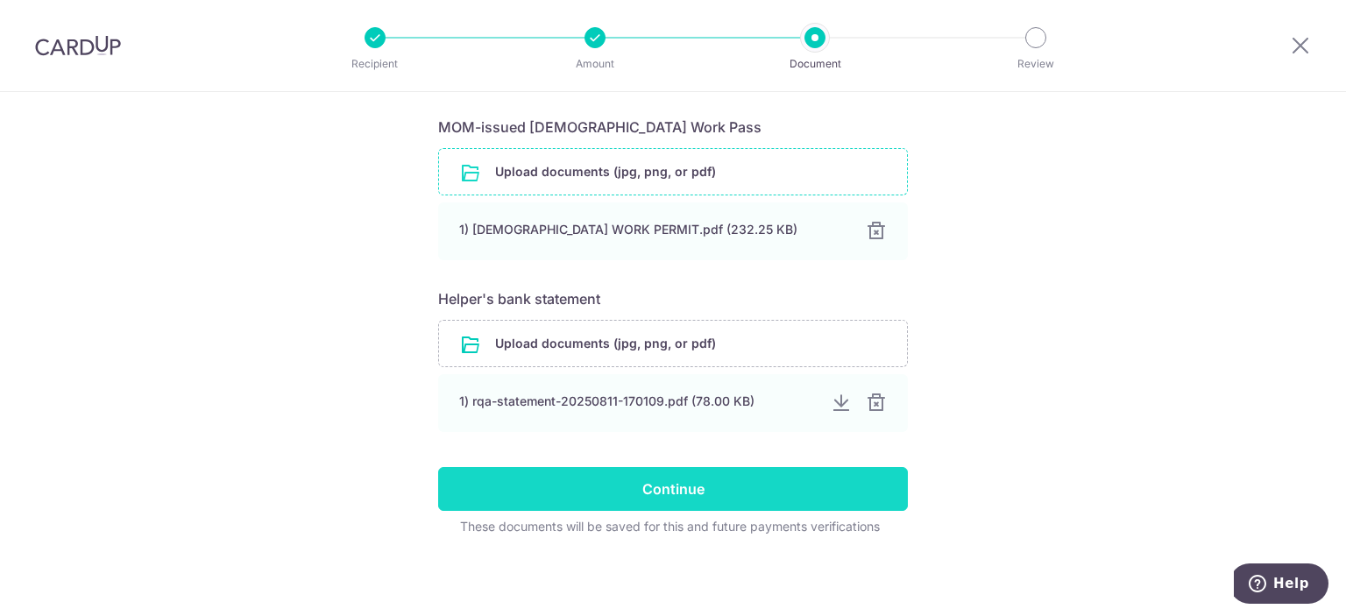
click at [746, 498] on input "Continue" at bounding box center [673, 489] width 470 height 44
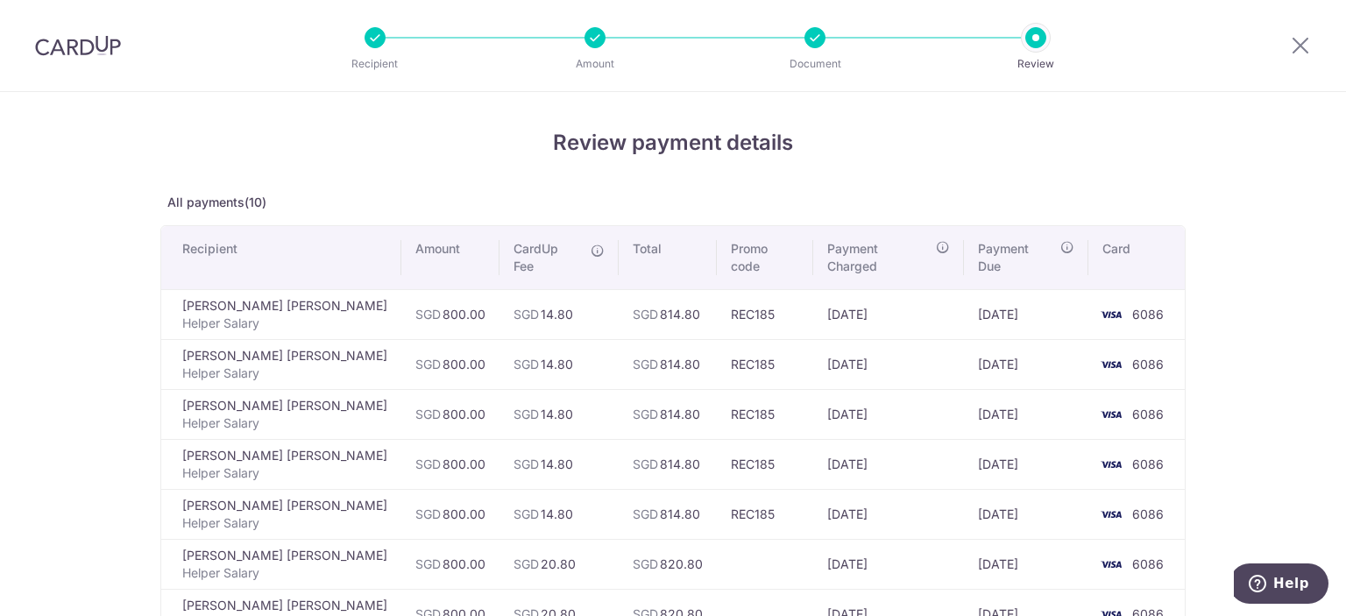
scroll to position [472, 0]
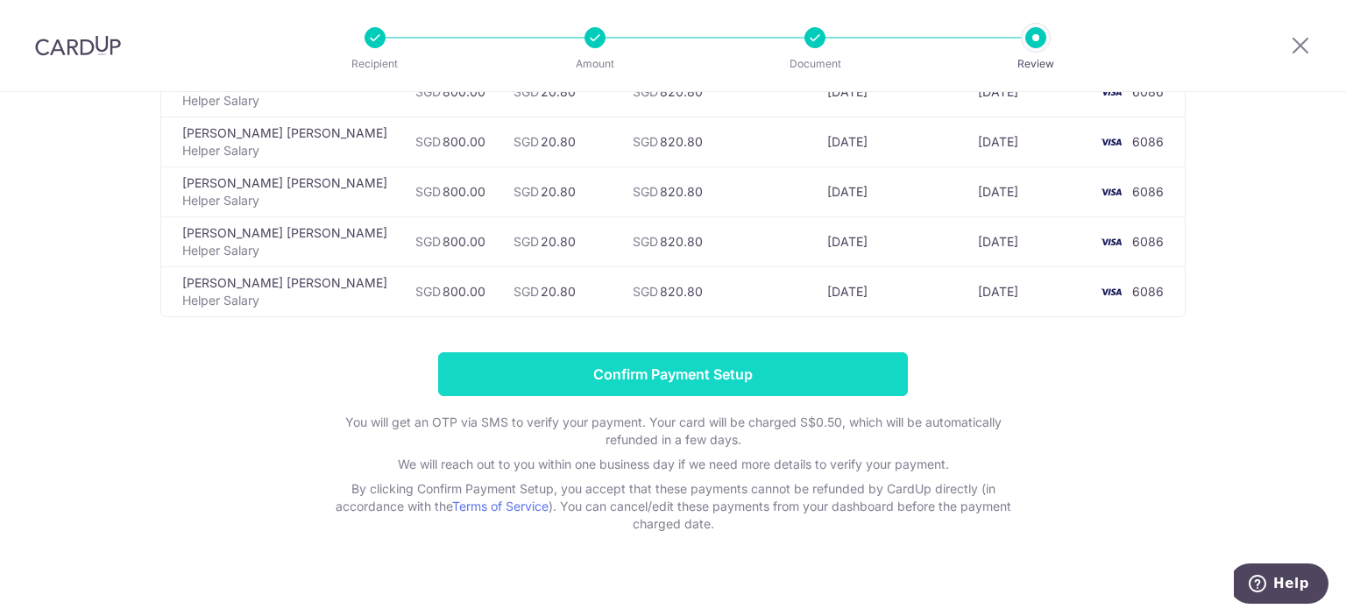
click at [778, 352] on input "Confirm Payment Setup" at bounding box center [673, 374] width 470 height 44
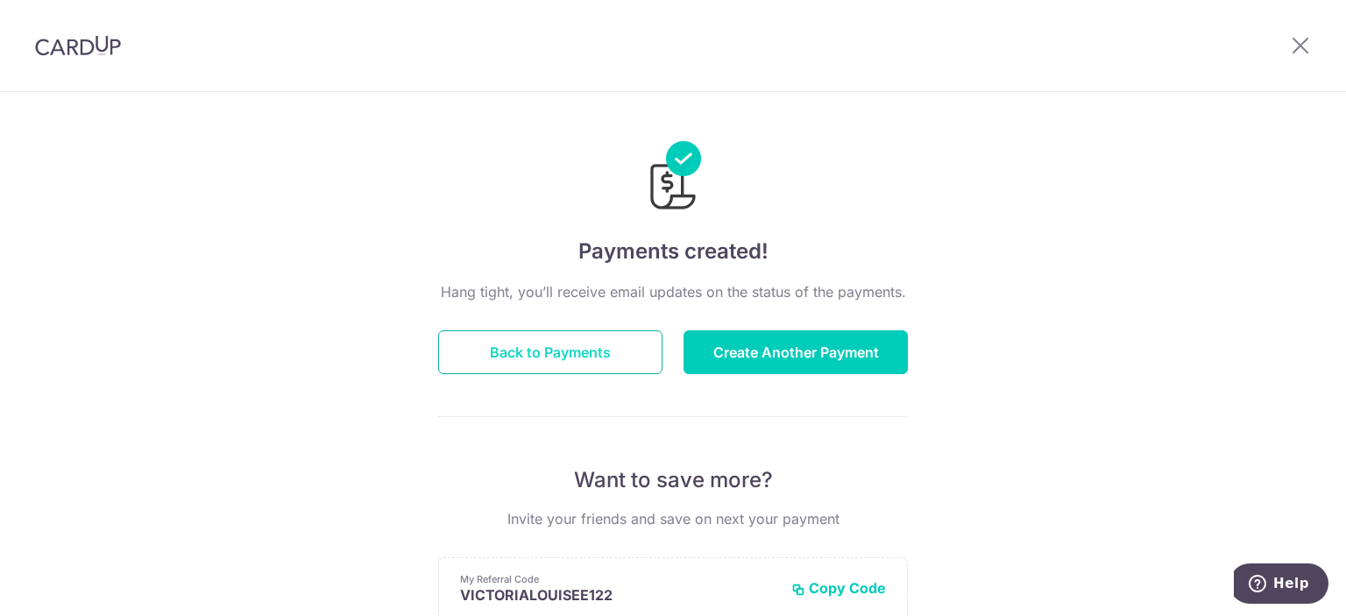
click at [529, 357] on button "Back to Payments" at bounding box center [550, 352] width 224 height 44
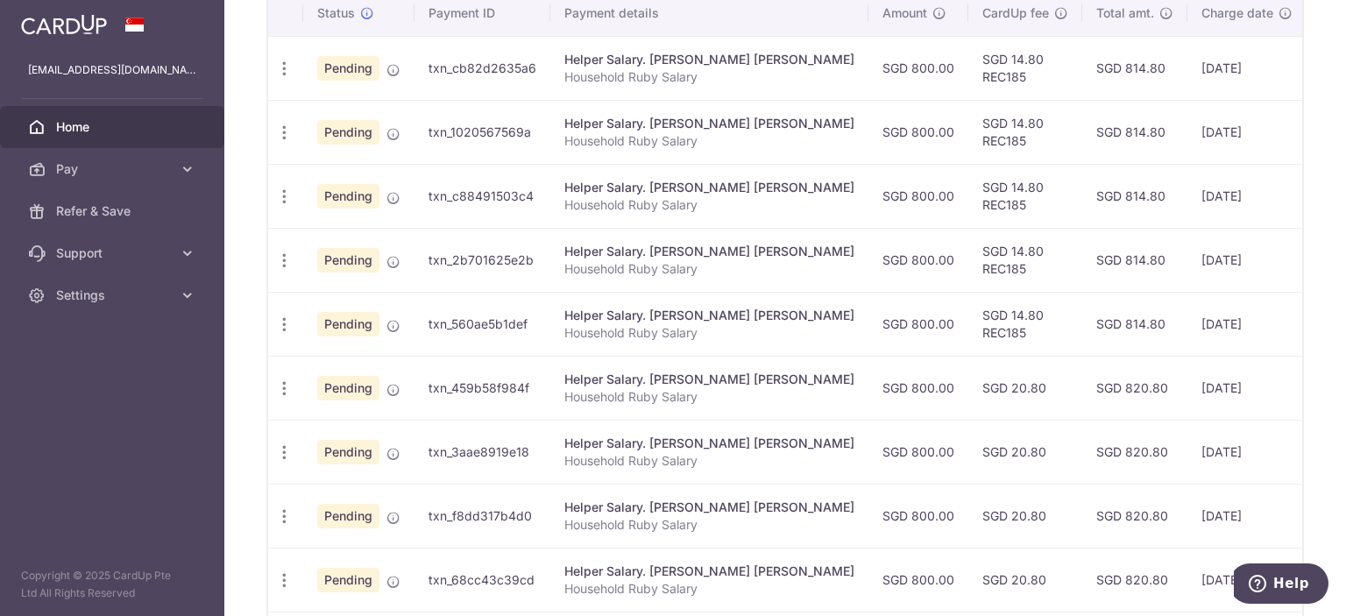
scroll to position [539, 0]
